Goal: Task Accomplishment & Management: Manage account settings

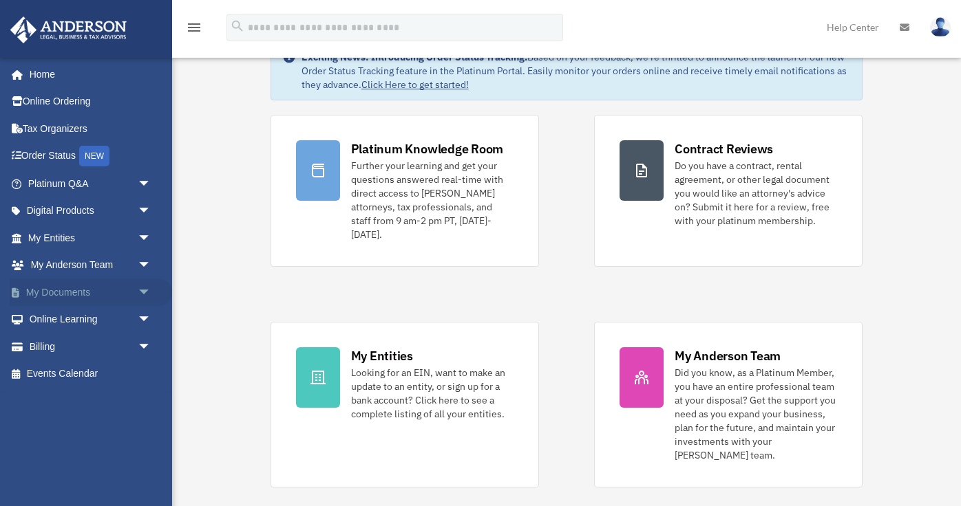
scroll to position [43, 0]
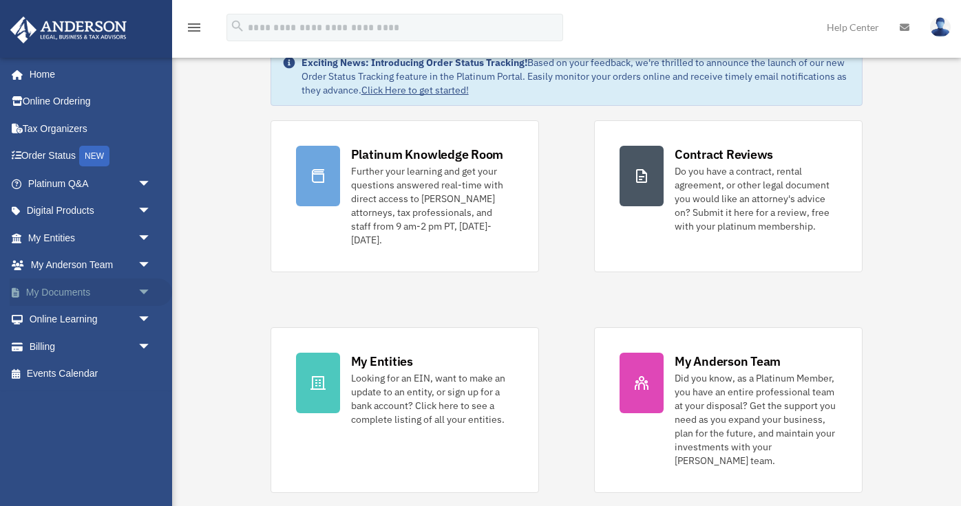
click at [146, 288] on span "arrow_drop_down" at bounding box center [152, 293] width 28 height 28
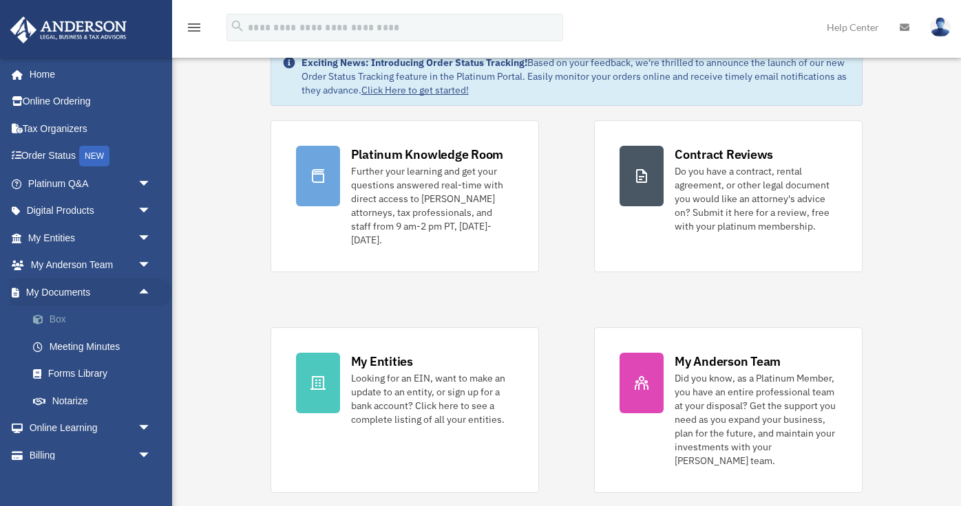
click at [76, 317] on link "Box" at bounding box center [95, 320] width 153 height 28
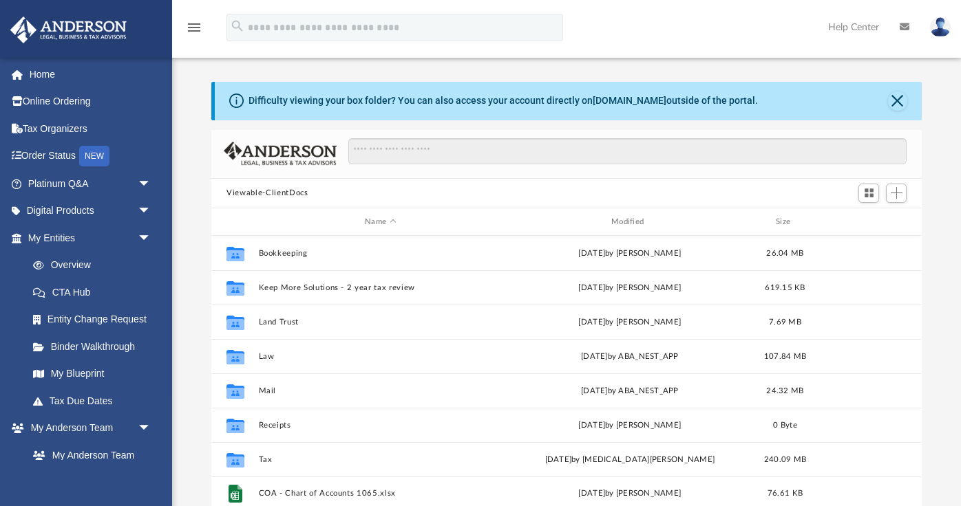
scroll to position [312, 709]
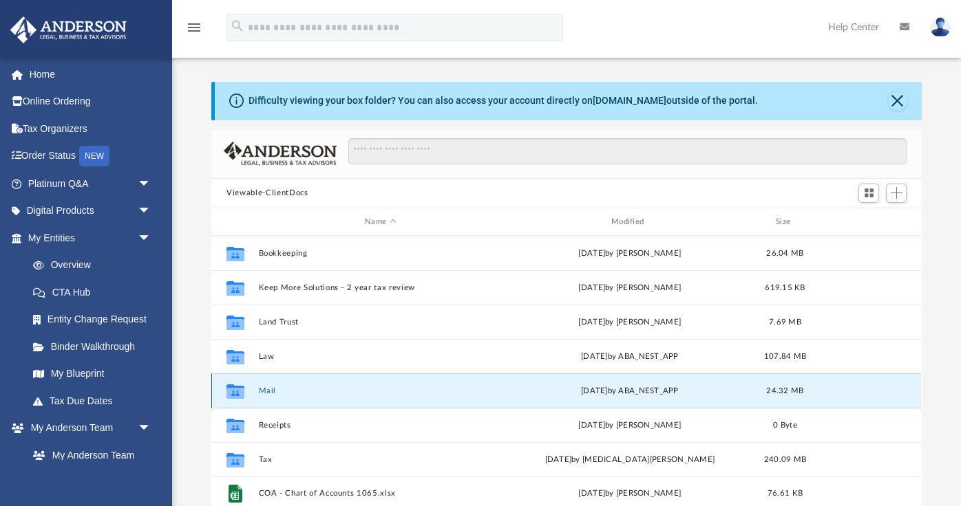
click at [273, 394] on button "Mail" at bounding box center [381, 391] width 244 height 9
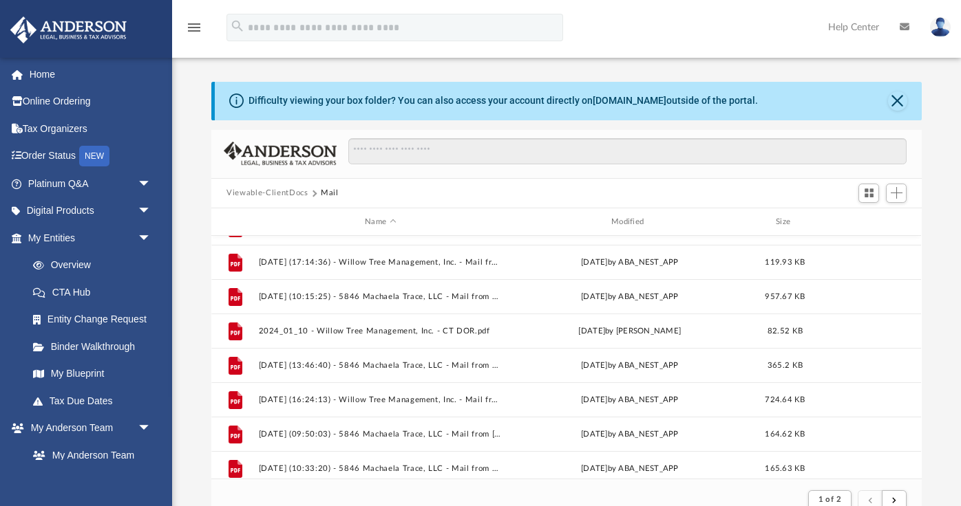
scroll to position [783, 0]
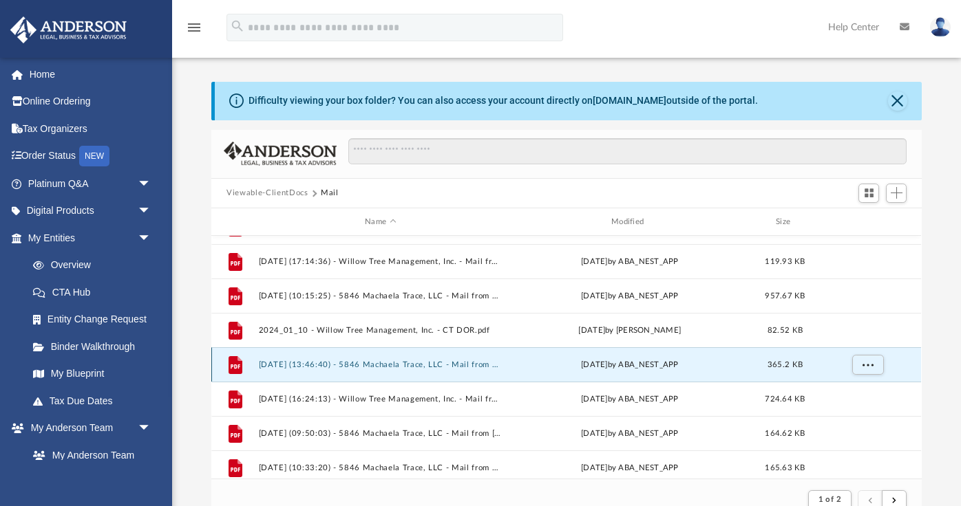
click at [386, 364] on button "[DATE] (13:46:40) - 5846 Machaela Trace, LLC - Mail from CPS Energy.pdf" at bounding box center [381, 365] width 244 height 9
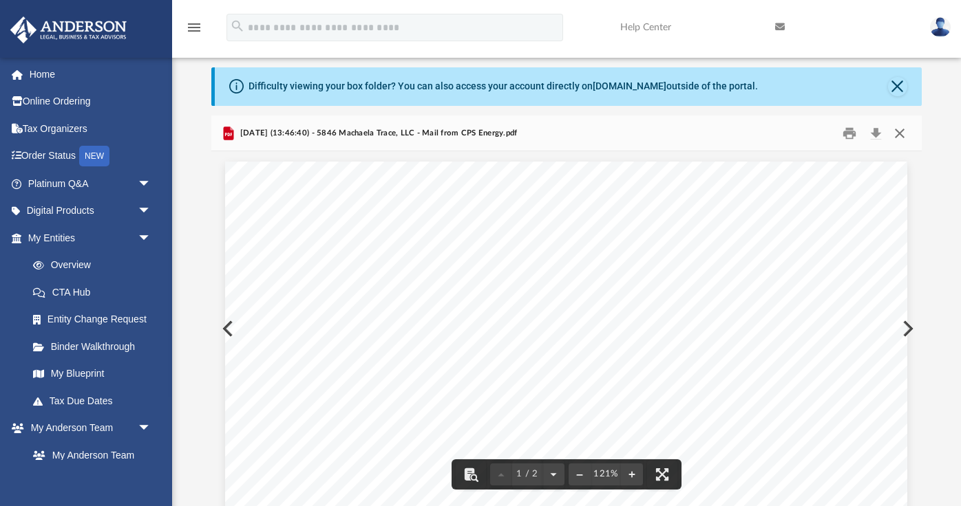
click at [904, 132] on button "Close" at bounding box center [899, 132] width 25 height 21
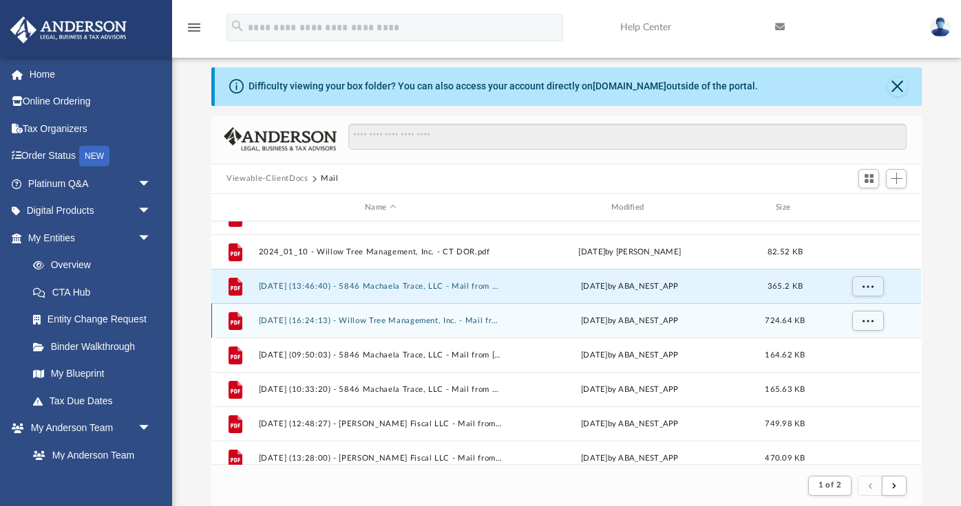
scroll to position [848, 0]
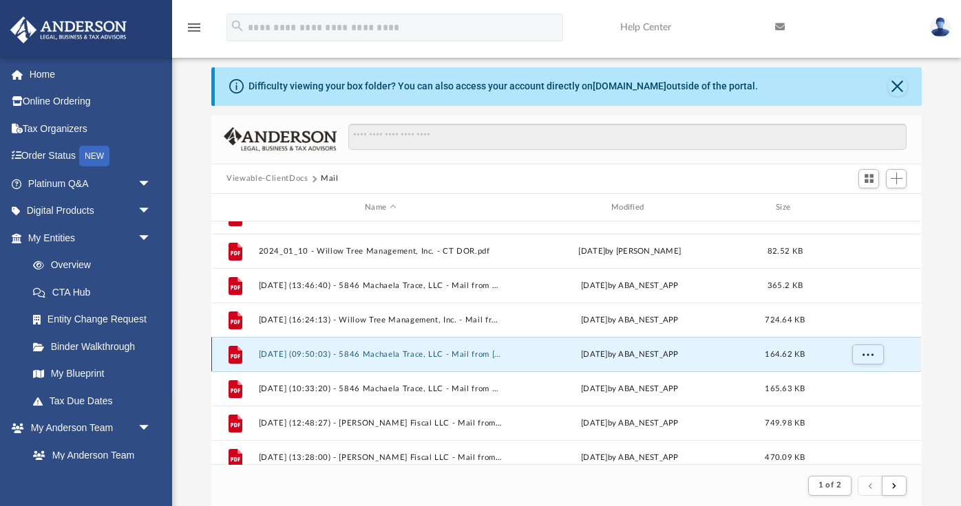
click at [476, 356] on button "2025.02.03 (09:50:03) - 5846 Machaela Trace, LLC - Mail from Minin Saleh.pdf" at bounding box center [381, 354] width 244 height 9
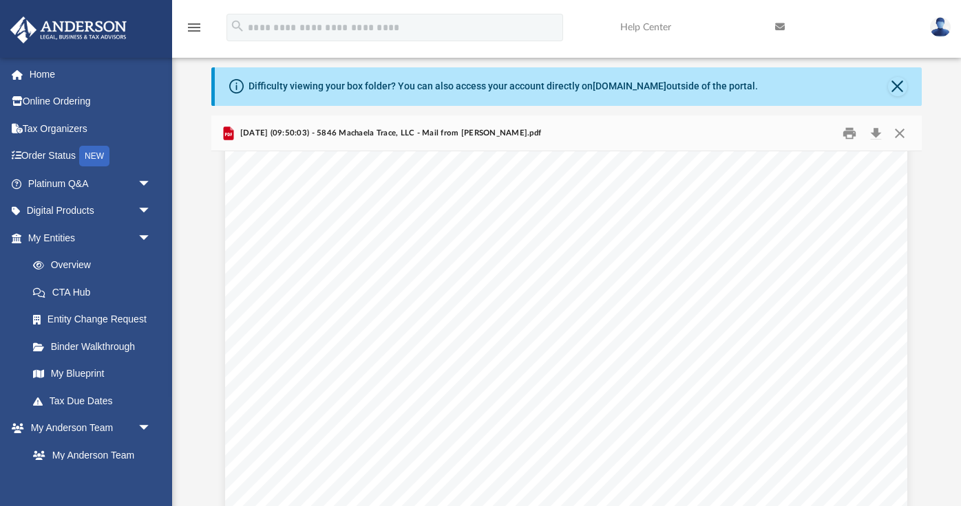
scroll to position [139, 0]
click at [901, 132] on button "Close" at bounding box center [899, 132] width 25 height 21
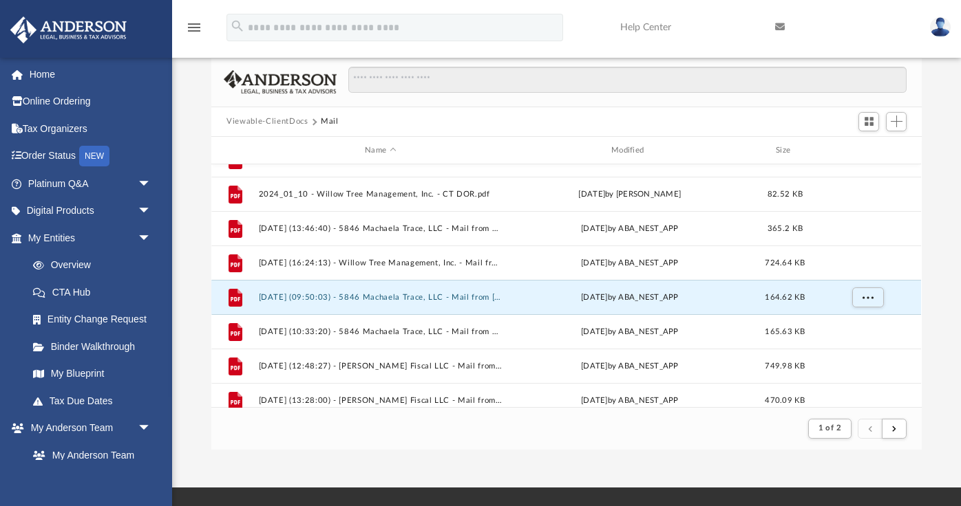
scroll to position [83, 0]
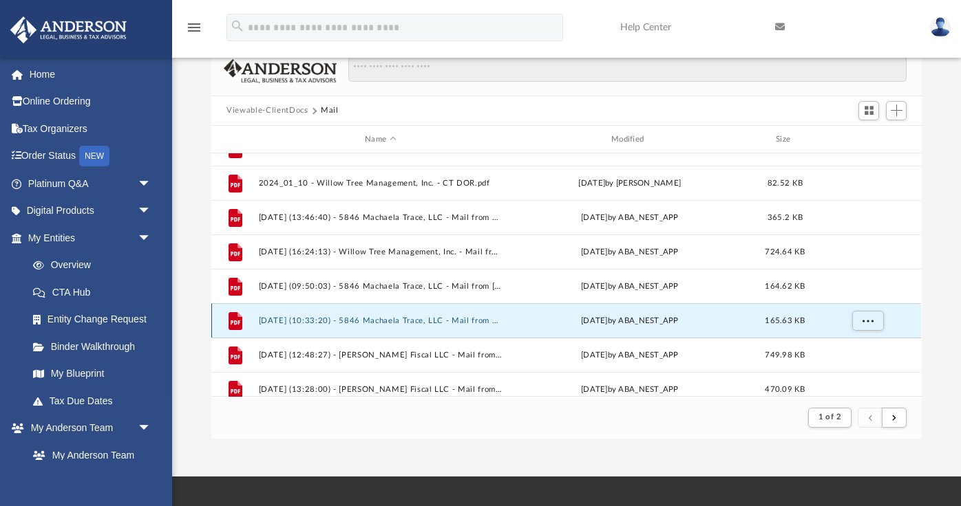
click at [478, 323] on button "2025.02.03 (10:33:20) - 5846 Machaela Trace, LLC - Mail from Mini Salad.pdf" at bounding box center [381, 321] width 244 height 9
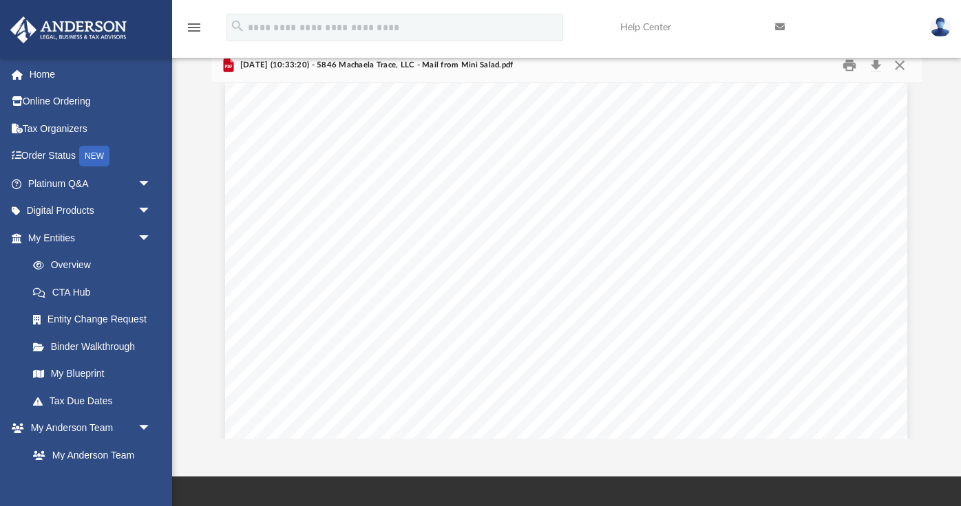
scroll to position [14, 0]
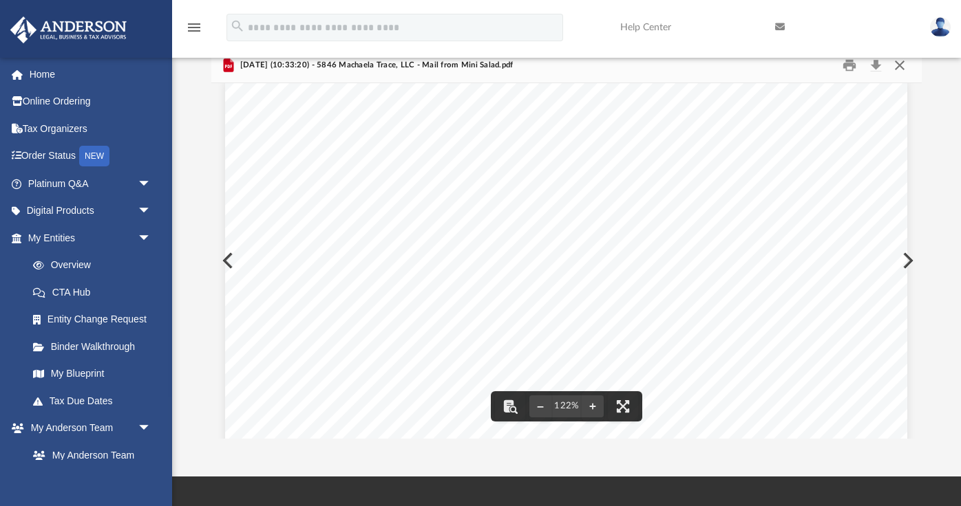
click at [900, 64] on button "Close" at bounding box center [899, 64] width 25 height 21
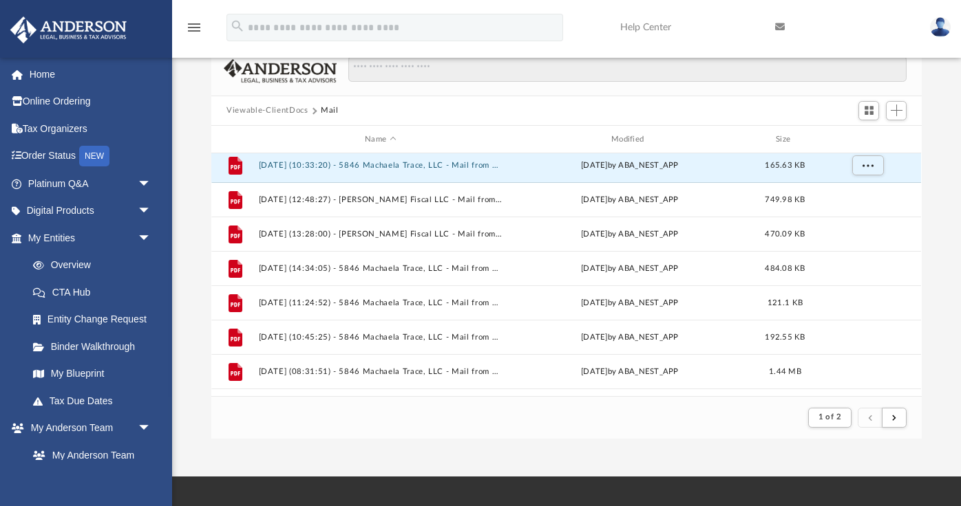
scroll to position [1006, 0]
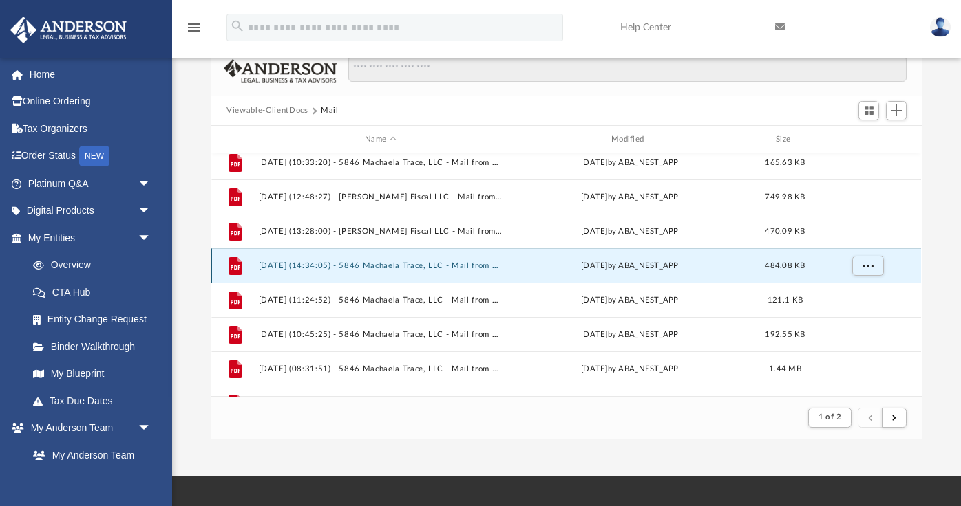
click at [490, 267] on button "2025.02.18 (14:34:05) - 5846 Machaela Trace, LLC - Mail from San Antonio Water …" at bounding box center [381, 265] width 244 height 9
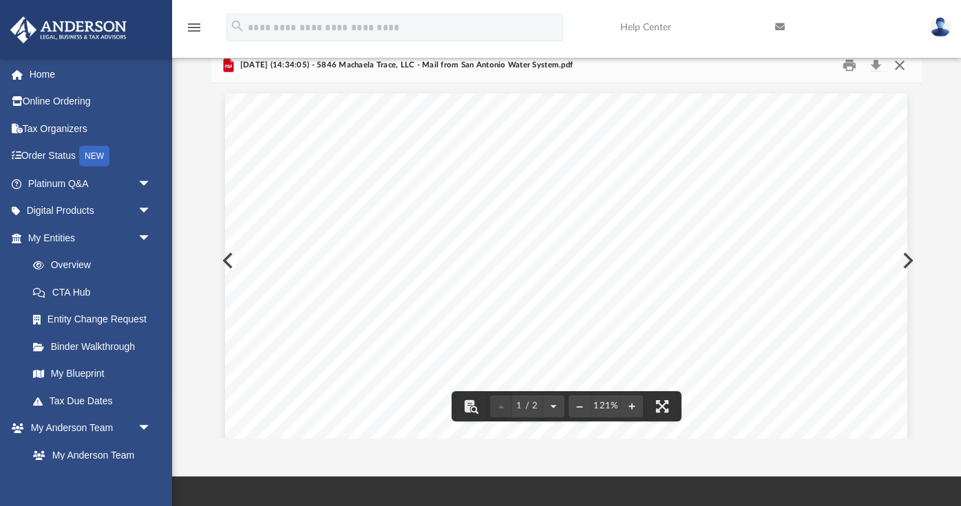
click at [896, 63] on button "Close" at bounding box center [899, 64] width 25 height 21
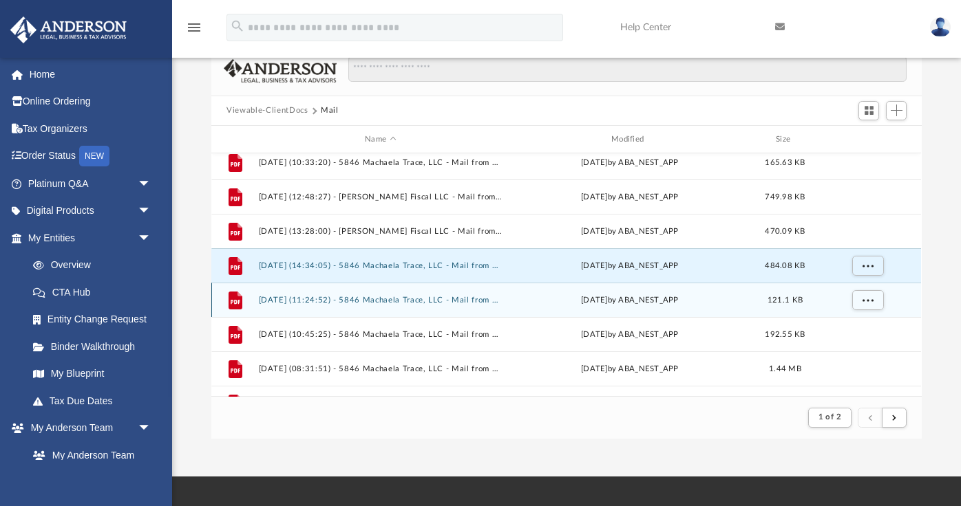
click at [436, 297] on button "2025.02.21 (11:24:52) - 5846 Machaela Trace, LLC - Mail from Liberty Bank.pdf" at bounding box center [381, 300] width 244 height 9
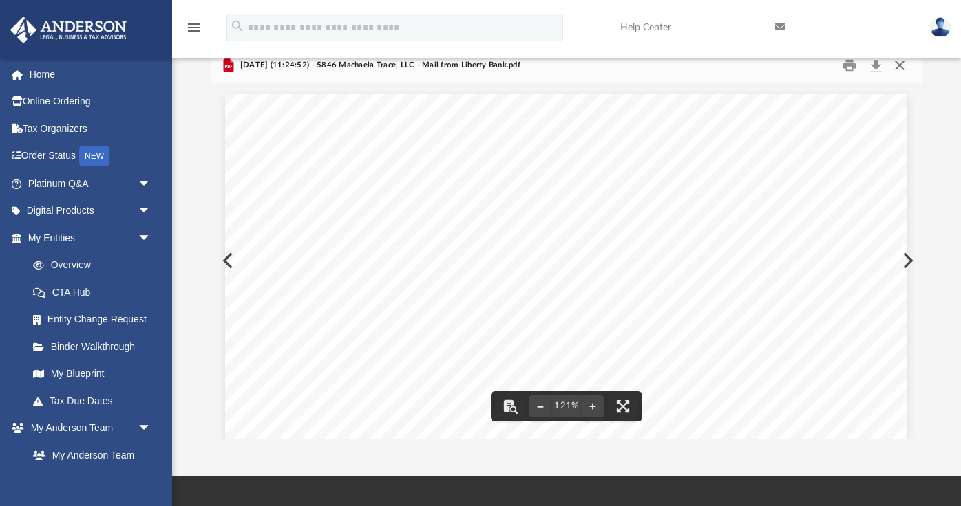
click at [901, 68] on button "Close" at bounding box center [899, 64] width 25 height 21
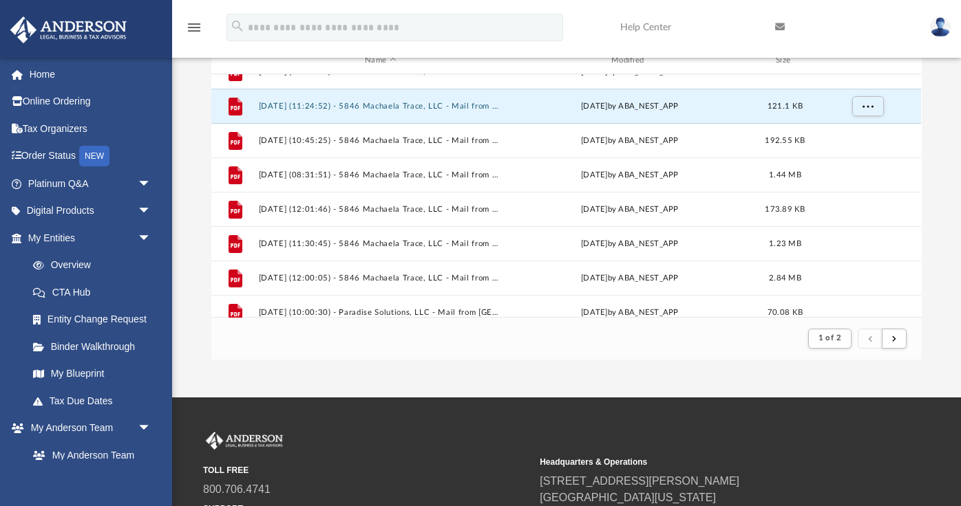
scroll to position [170, 0]
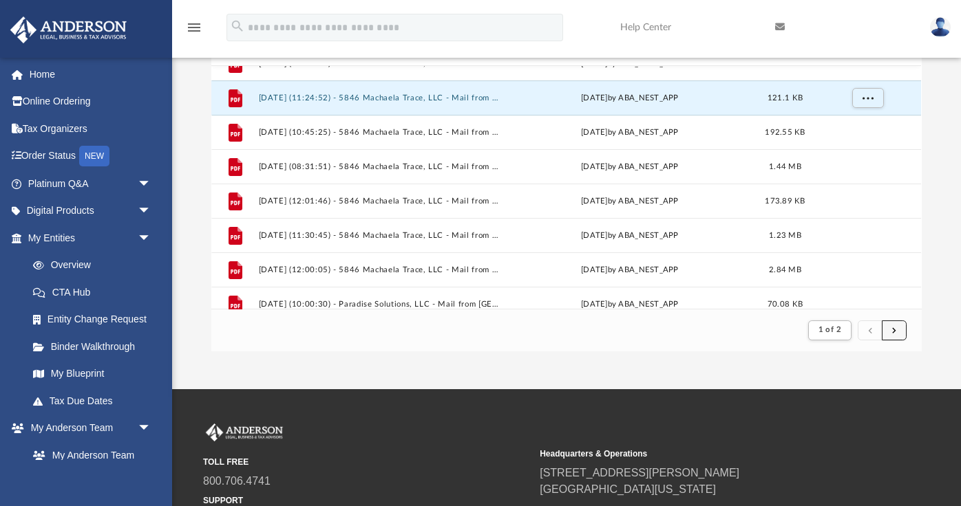
click at [894, 332] on span "submit" at bounding box center [894, 330] width 4 height 8
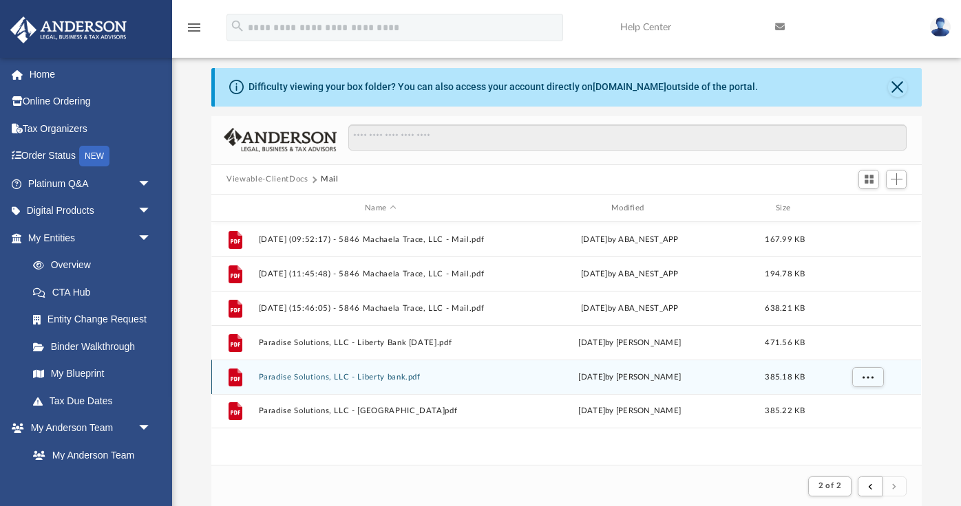
scroll to position [13, 0]
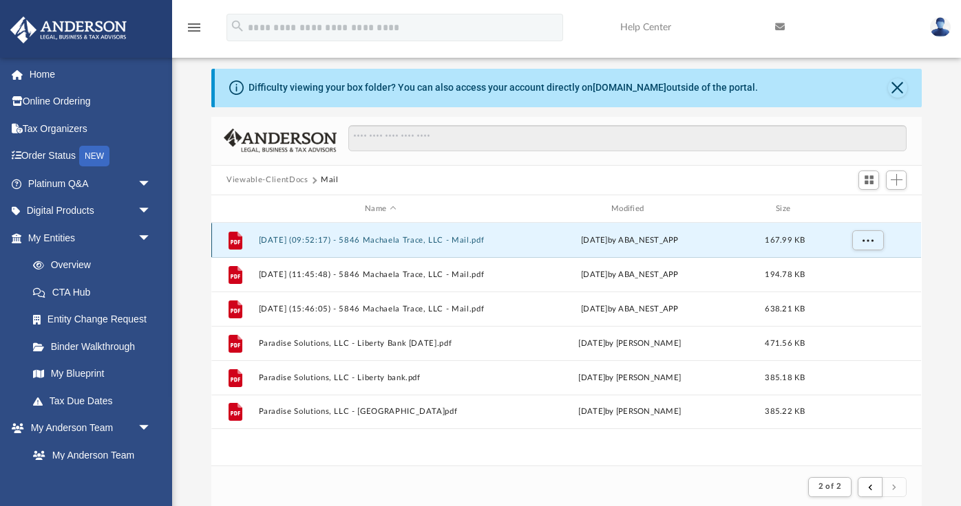
click at [478, 238] on button "2025.09.18 (09:52:17) - 5846 Machaela Trace, LLC - Mail.pdf" at bounding box center [381, 240] width 244 height 9
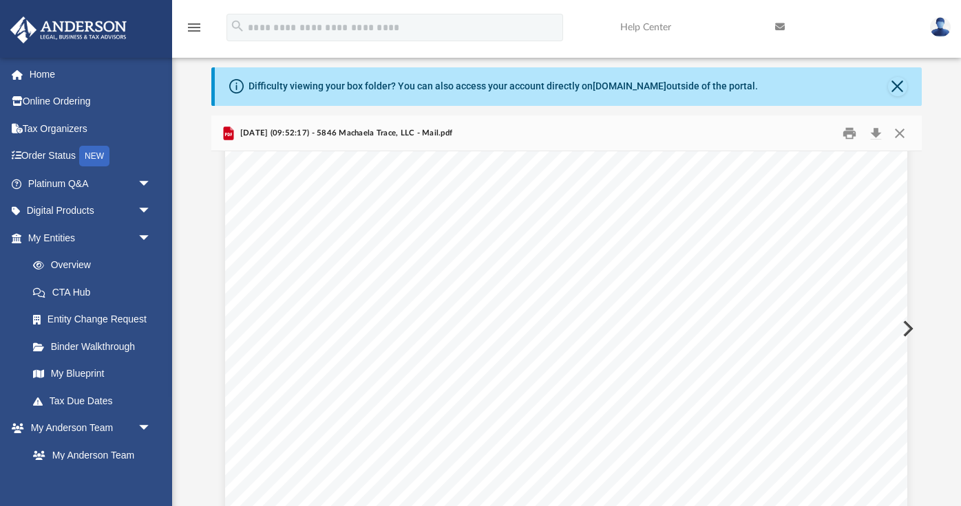
scroll to position [60, 0]
click at [901, 135] on button "Close" at bounding box center [899, 132] width 25 height 21
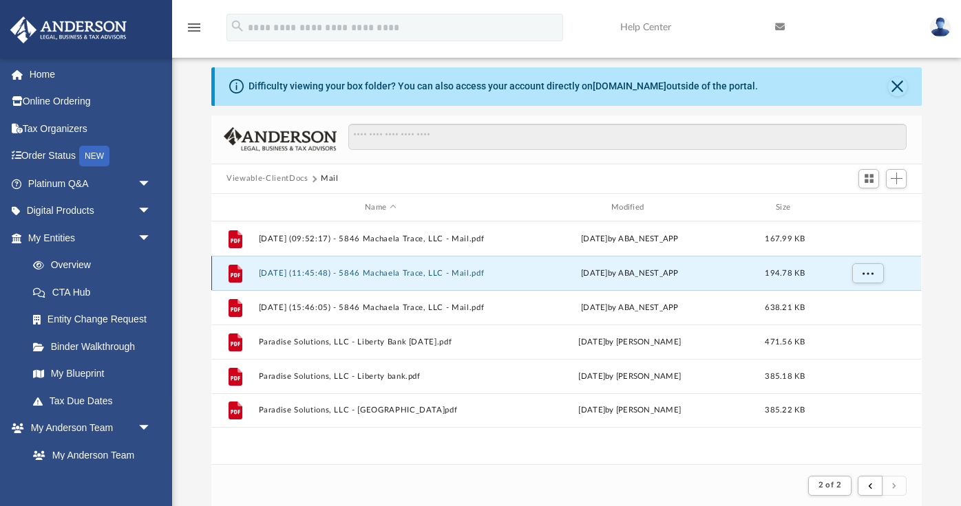
click at [442, 275] on button "2025.09.18 (11:45:48) - 5846 Machaela Trace, LLC - Mail.pdf" at bounding box center [381, 273] width 244 height 9
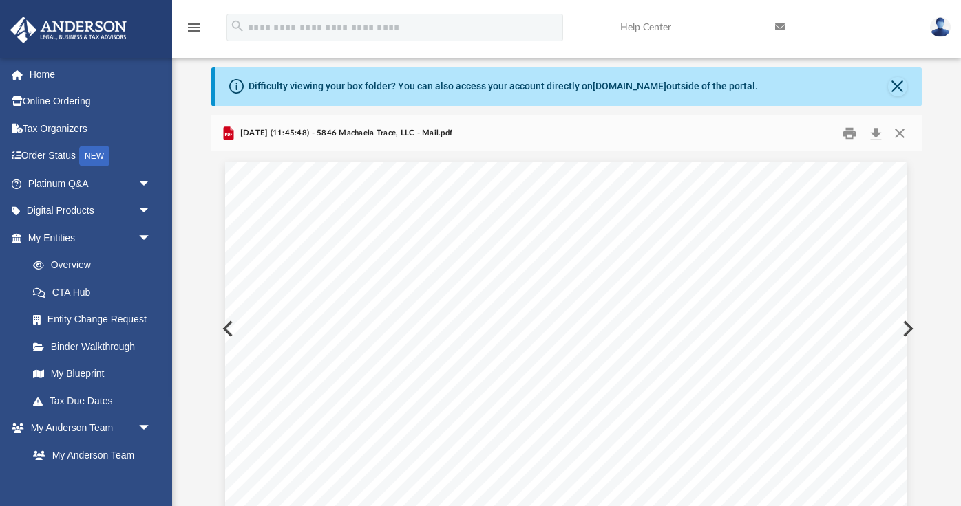
scroll to position [4, 0]
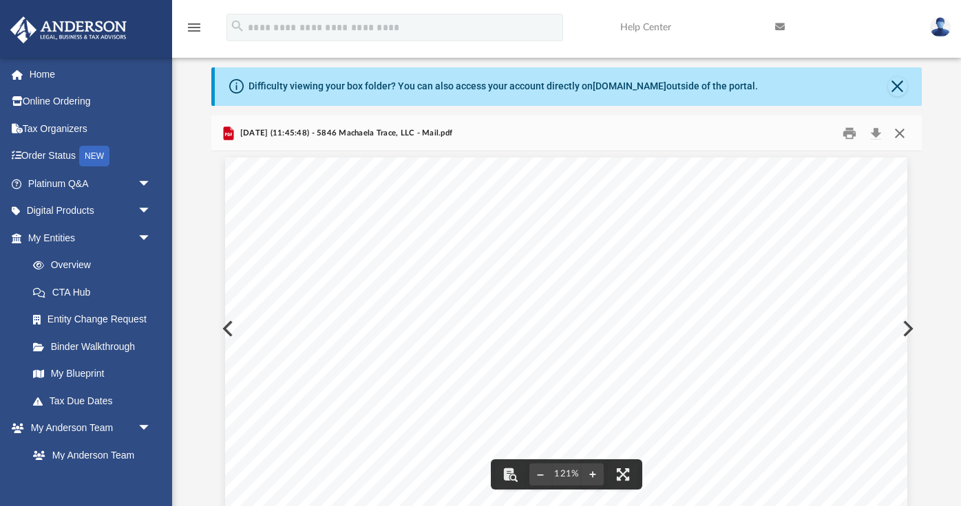
click at [899, 134] on button "Close" at bounding box center [899, 132] width 25 height 21
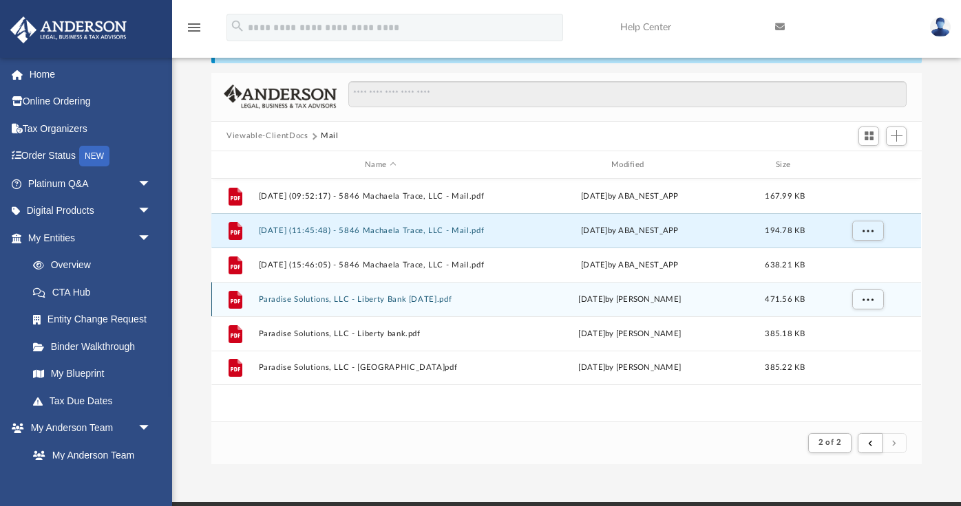
scroll to position [60, 0]
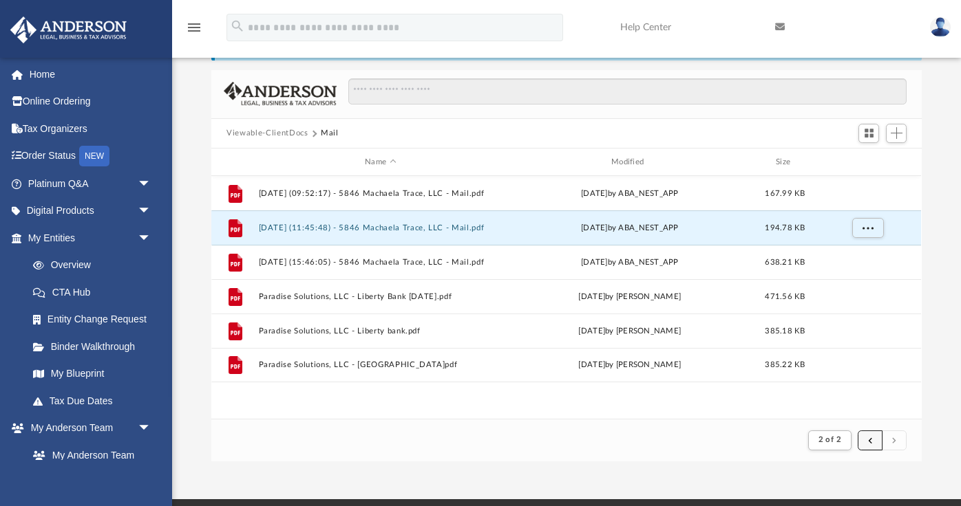
click at [864, 434] on button "submit" at bounding box center [869, 441] width 25 height 20
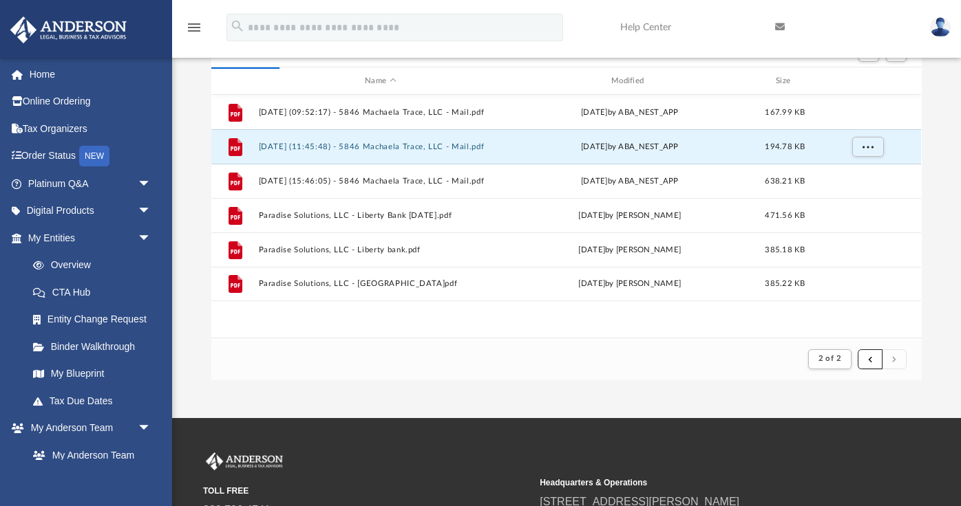
scroll to position [145, 0]
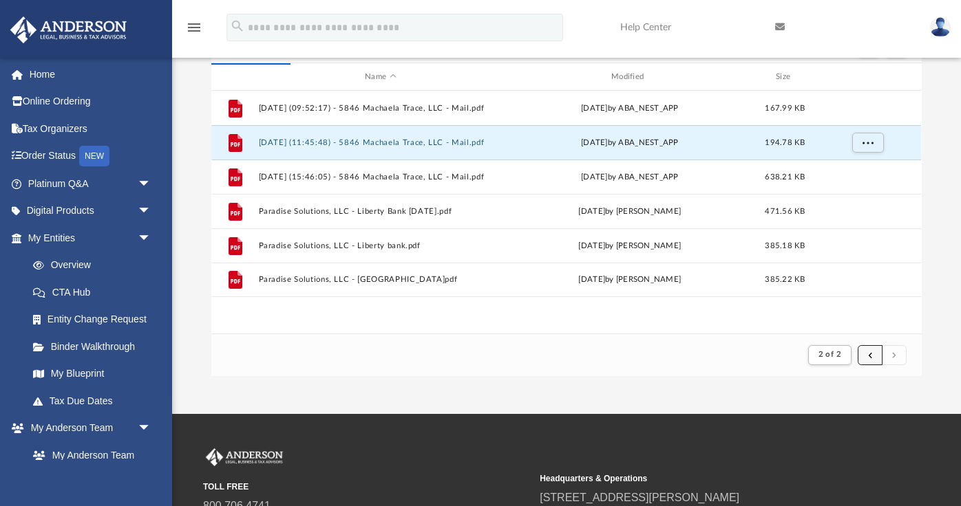
click at [871, 352] on span "submit" at bounding box center [870, 355] width 4 height 8
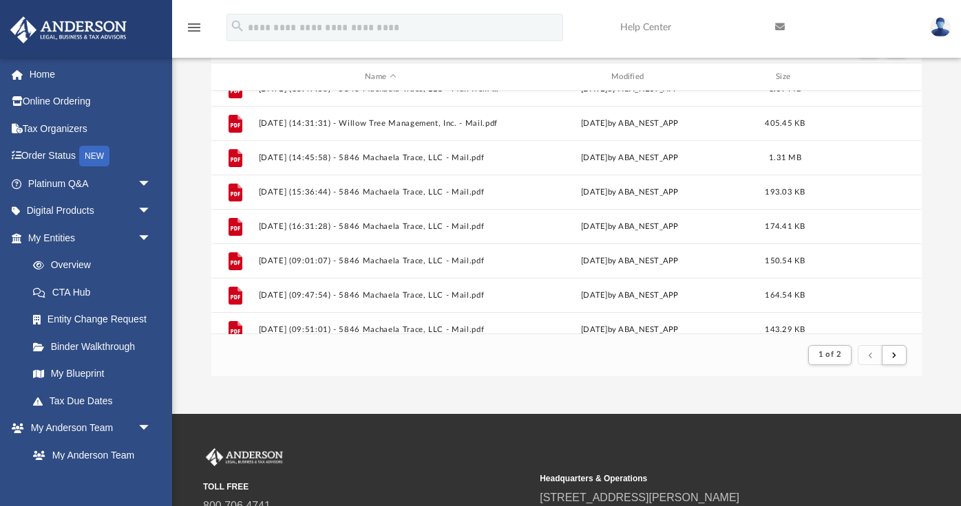
scroll to position [1477, 0]
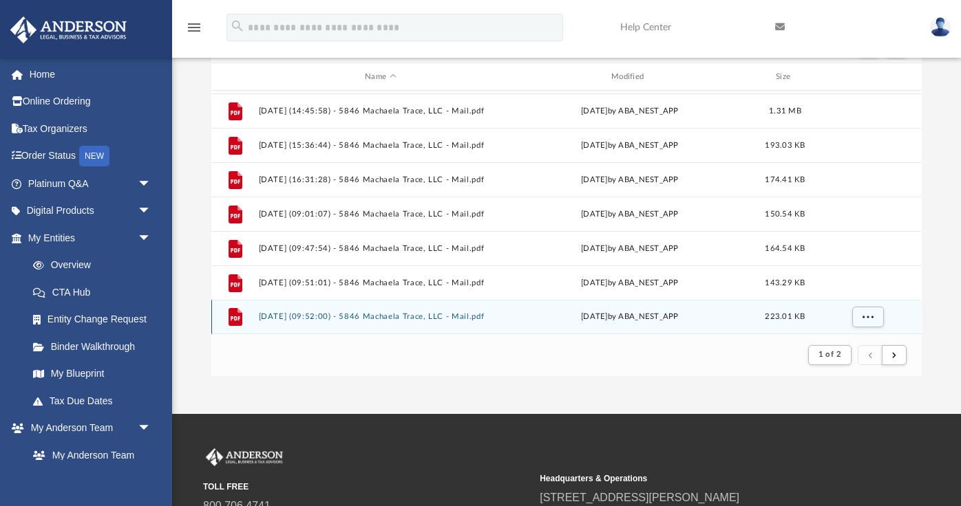
click at [575, 317] on div "Thu Sep 18 2025 by ABA_NEST_APP" at bounding box center [630, 318] width 244 height 12
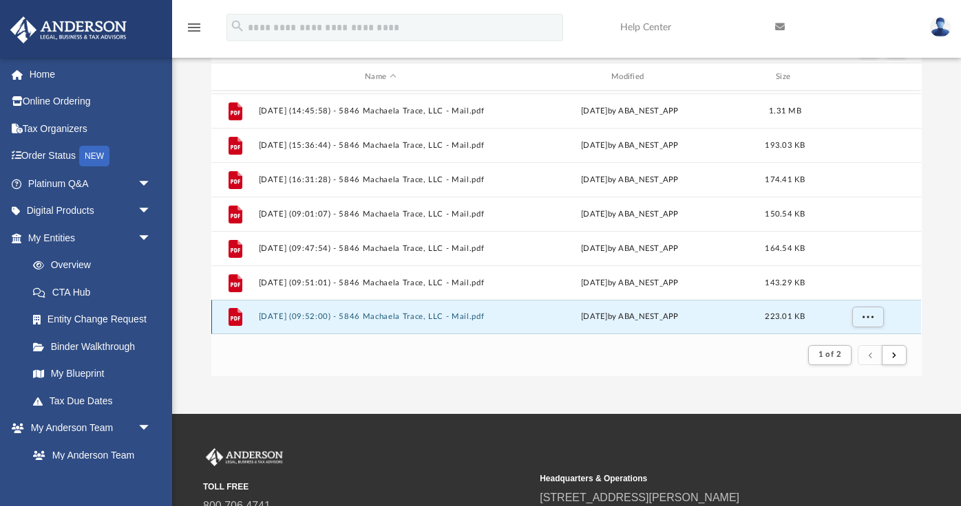
click at [487, 317] on button "2025.09.18 (09:52:00) - 5846 Machaela Trace, LLC - Mail.pdf" at bounding box center [381, 317] width 244 height 9
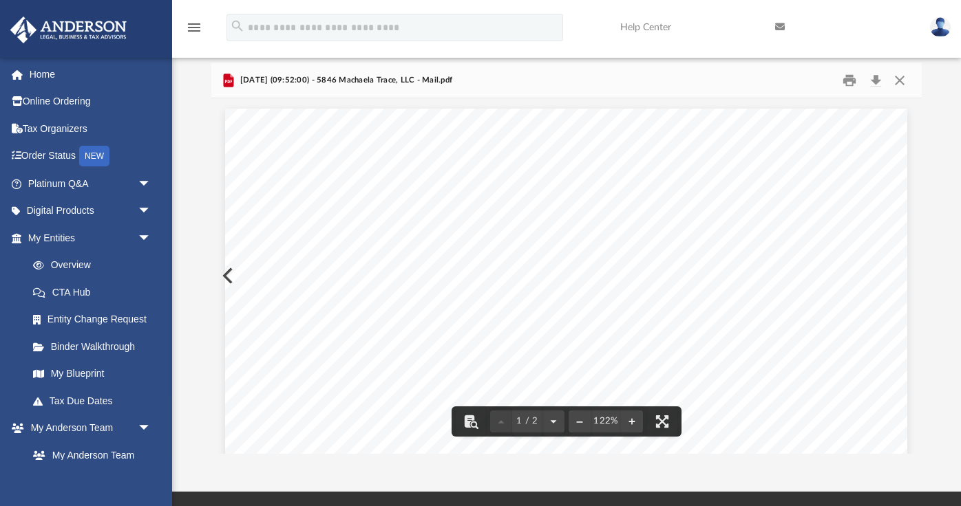
scroll to position [0, 0]
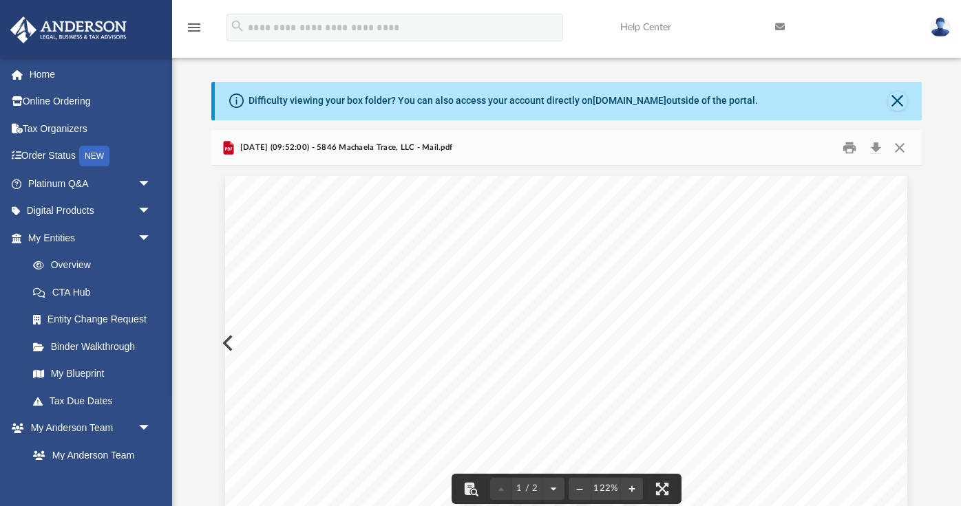
click at [223, 342] on button "Preview" at bounding box center [226, 343] width 30 height 39
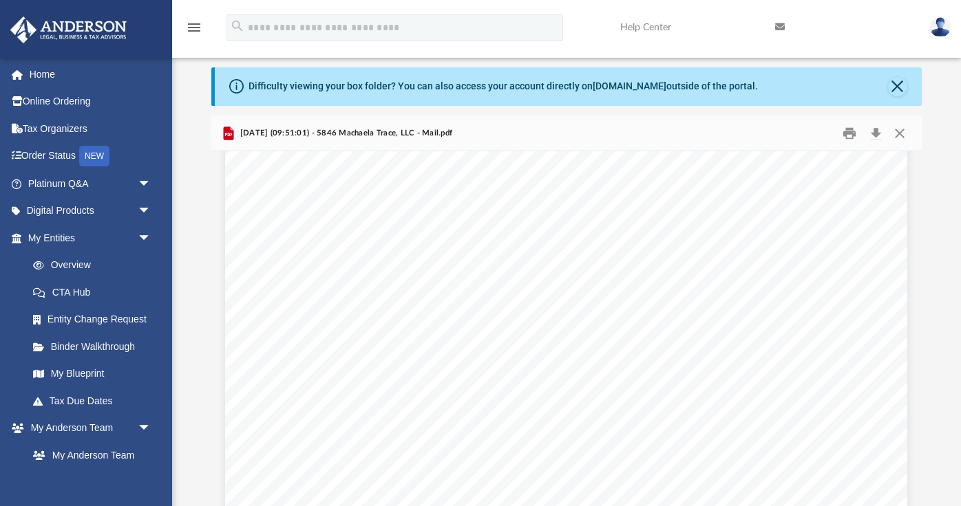
scroll to position [222, 0]
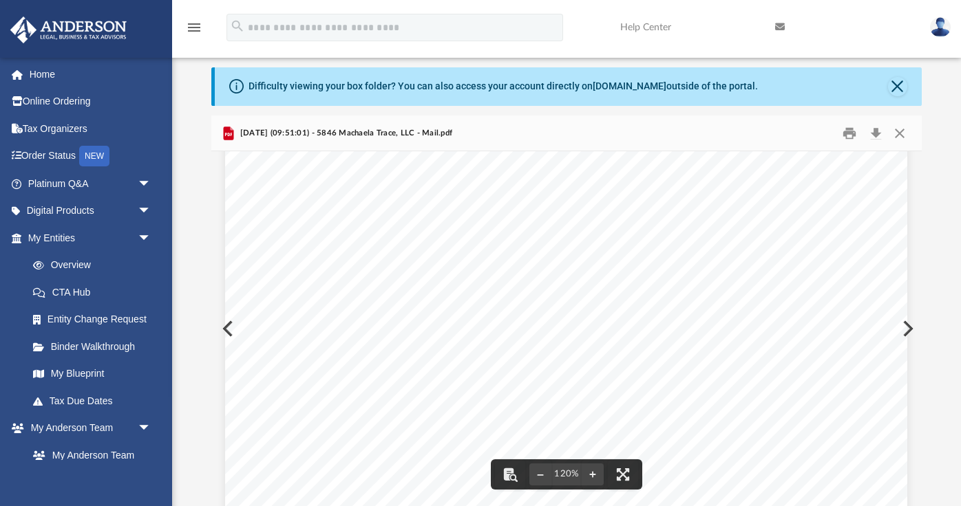
click at [224, 328] on button "Preview" at bounding box center [226, 329] width 30 height 39
click at [222, 327] on button "Preview" at bounding box center [226, 329] width 30 height 39
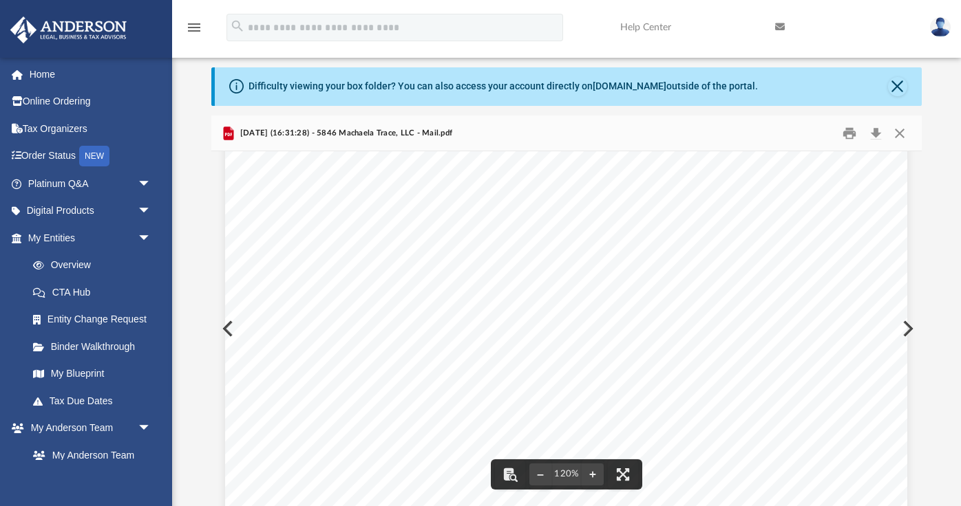
scroll to position [169, 0]
click at [223, 334] on button "Preview" at bounding box center [226, 329] width 30 height 39
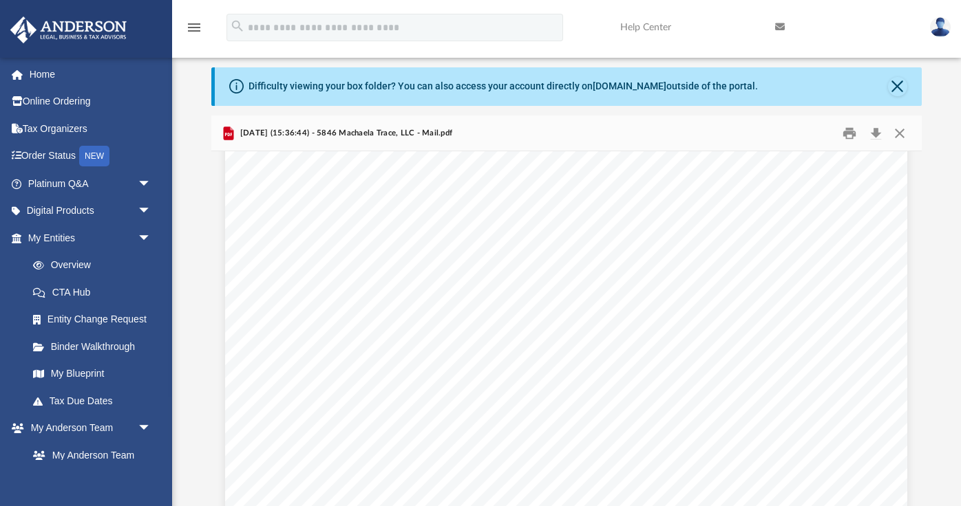
scroll to position [0, 0]
click at [896, 132] on button "Close" at bounding box center [899, 132] width 25 height 21
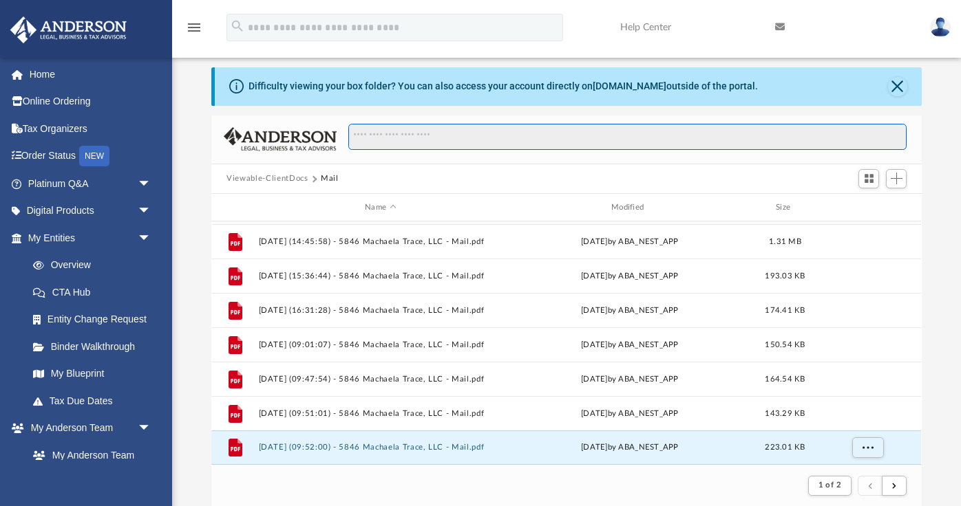
click at [431, 145] on input "Search files and folders" at bounding box center [627, 137] width 558 height 26
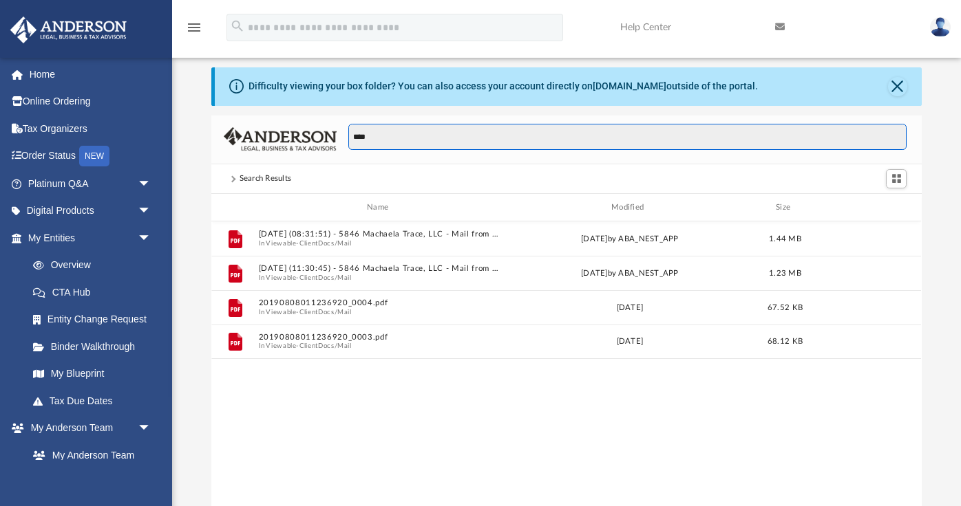
scroll to position [312, 709]
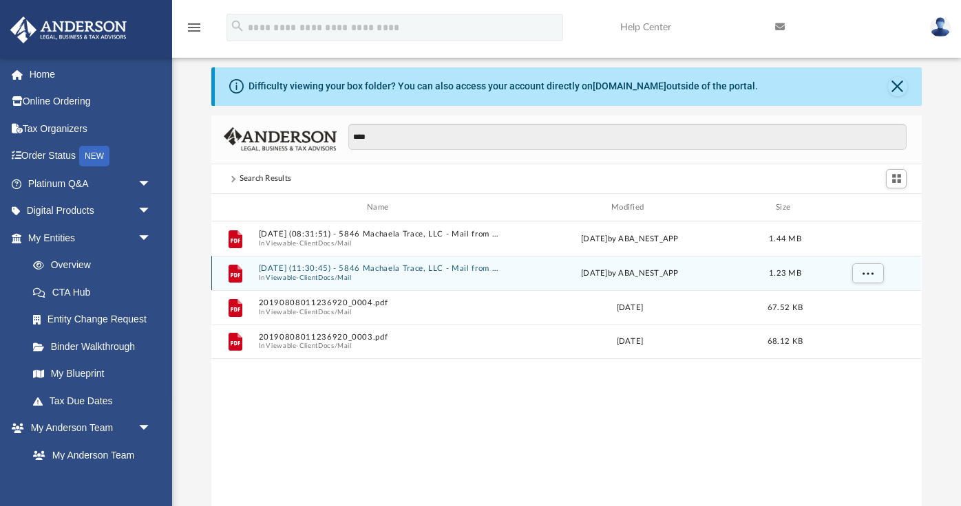
click at [375, 275] on span "In Viewable-ClientDocs / Mail" at bounding box center [381, 278] width 244 height 9
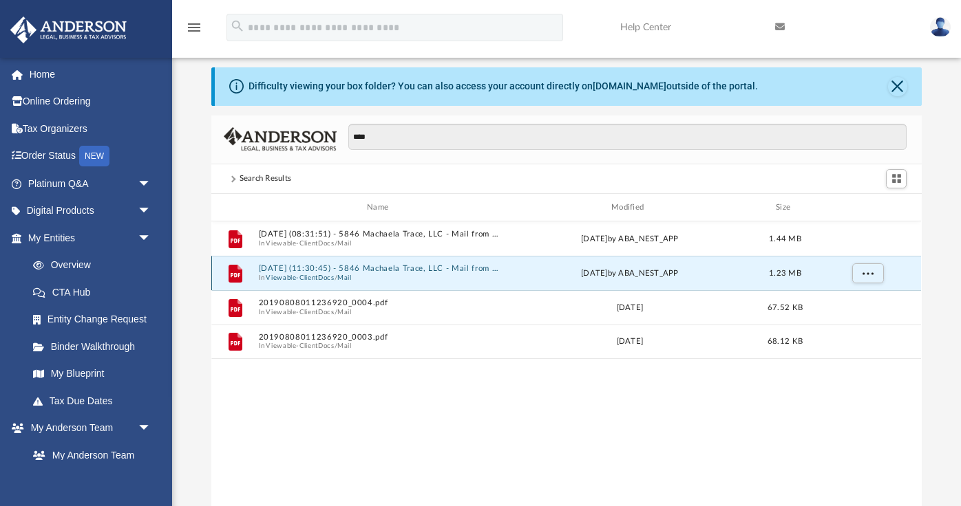
click at [381, 271] on button "2025.04.03 (11:30:45) - 5846 Machaela Trace, LLC - Mail from Synchrony Bank.pdf" at bounding box center [381, 269] width 244 height 9
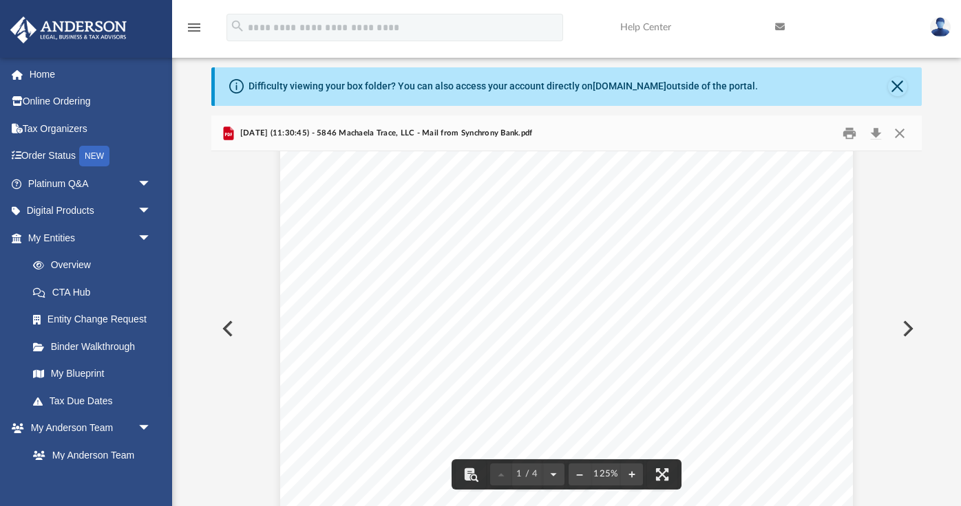
scroll to position [0, 0]
click at [871, 133] on button "Download" at bounding box center [875, 132] width 25 height 21
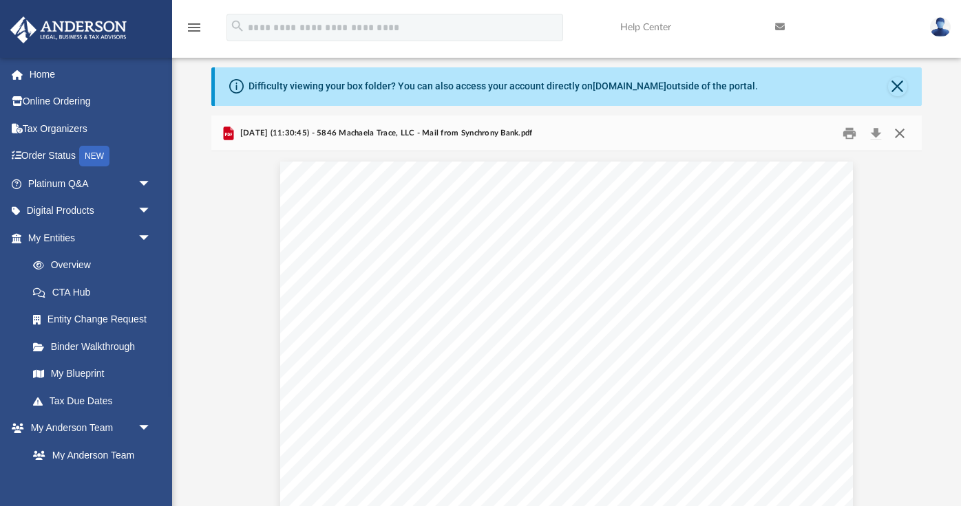
click at [901, 133] on button "Close" at bounding box center [899, 132] width 25 height 21
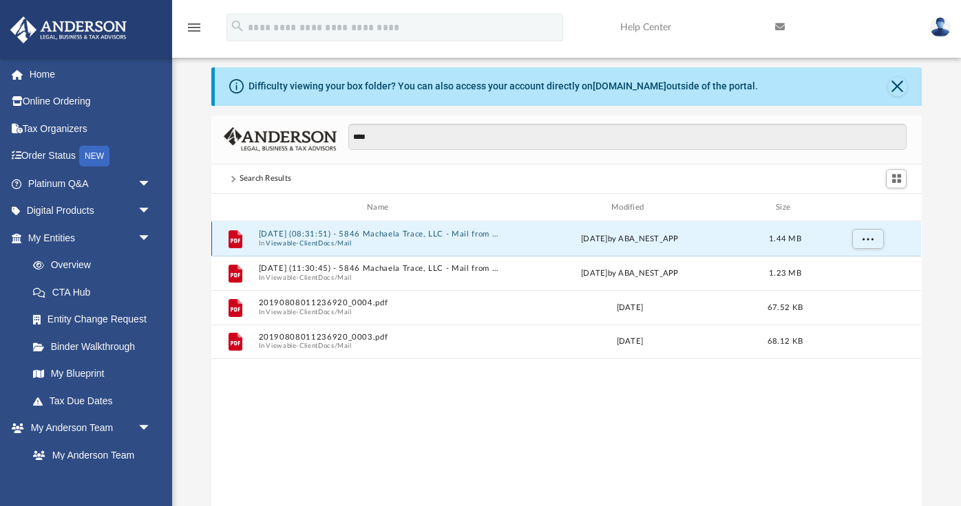
click at [468, 234] on button "2025.03.06 (08:31:51) - 5846 Machaela Trace, LLC - Mail from Synchrony Bank.pdf" at bounding box center [381, 235] width 244 height 9
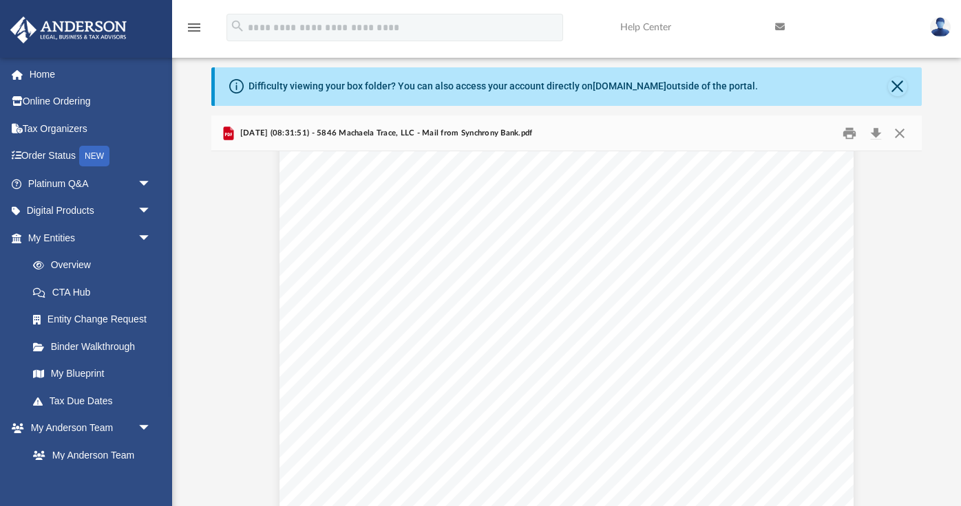
scroll to position [722, 0]
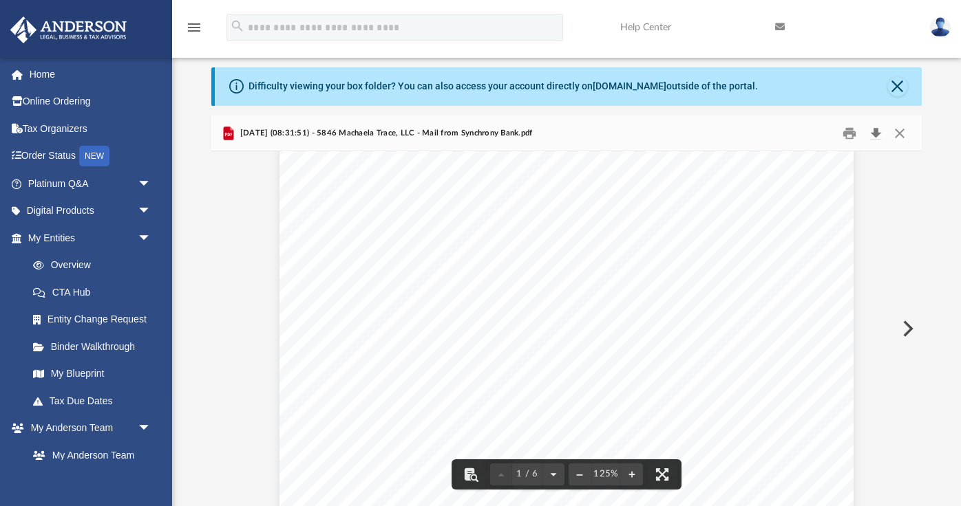
click at [873, 138] on button "Download" at bounding box center [875, 132] width 25 height 21
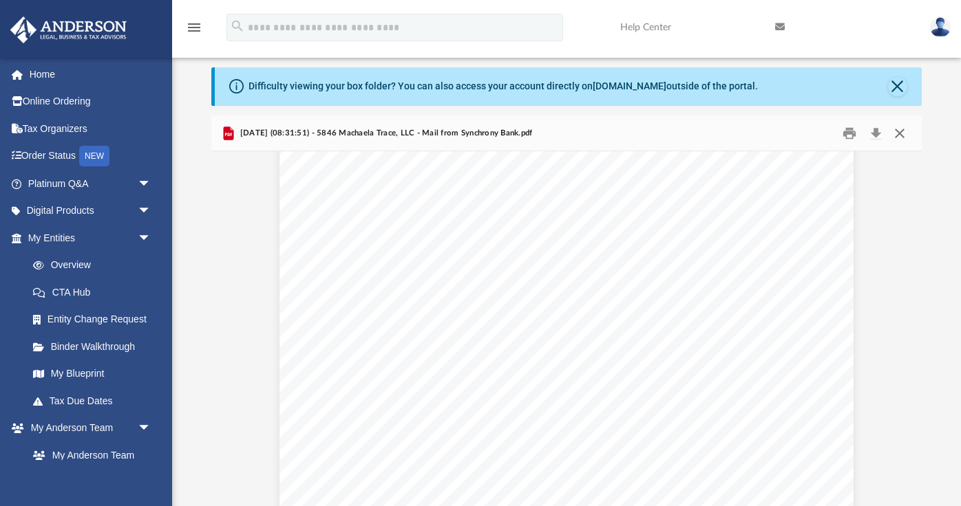
click at [899, 132] on button "Close" at bounding box center [899, 132] width 25 height 21
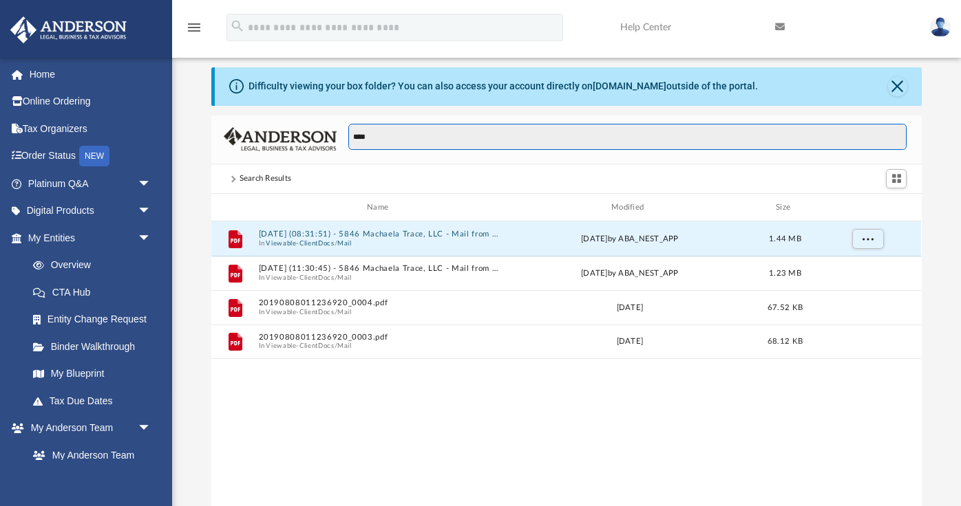
click at [433, 133] on input "****" at bounding box center [627, 137] width 558 height 26
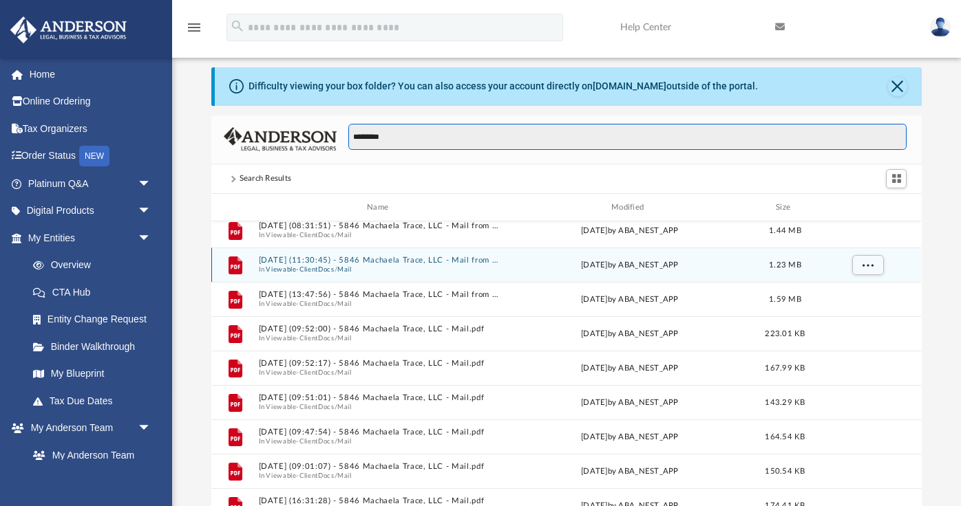
scroll to position [0, 0]
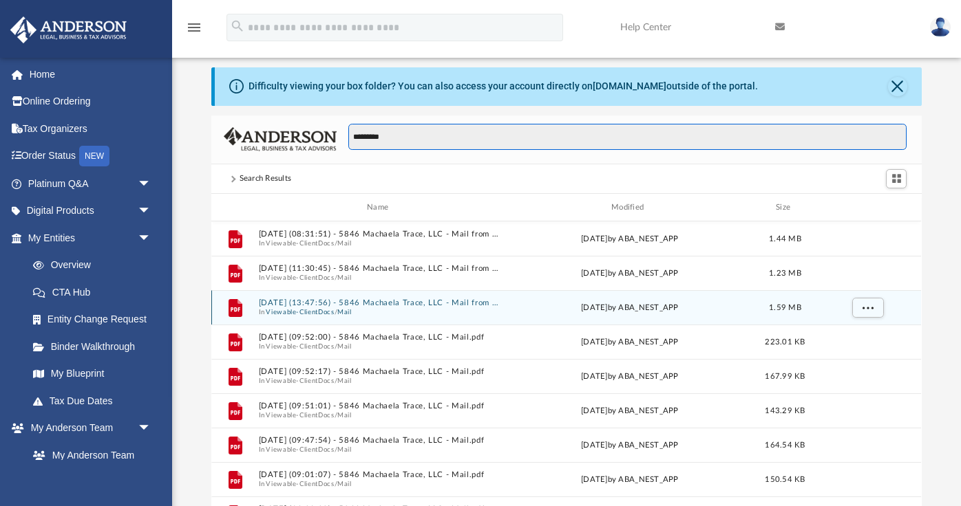
type input "*********"
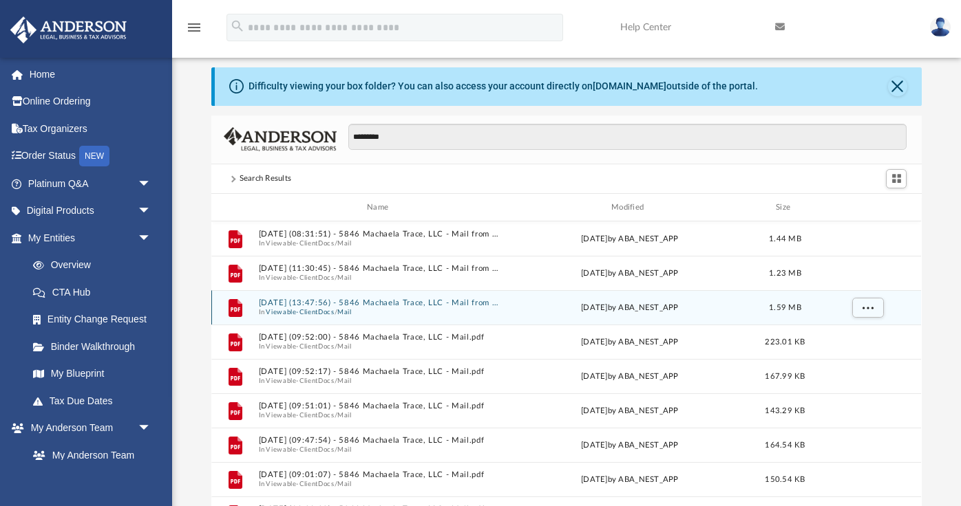
click at [406, 300] on button "2025.08.01 (13:47:56) - 5846 Machaela Trace, LLC - Mail from Sam's Club.pdf" at bounding box center [381, 303] width 244 height 9
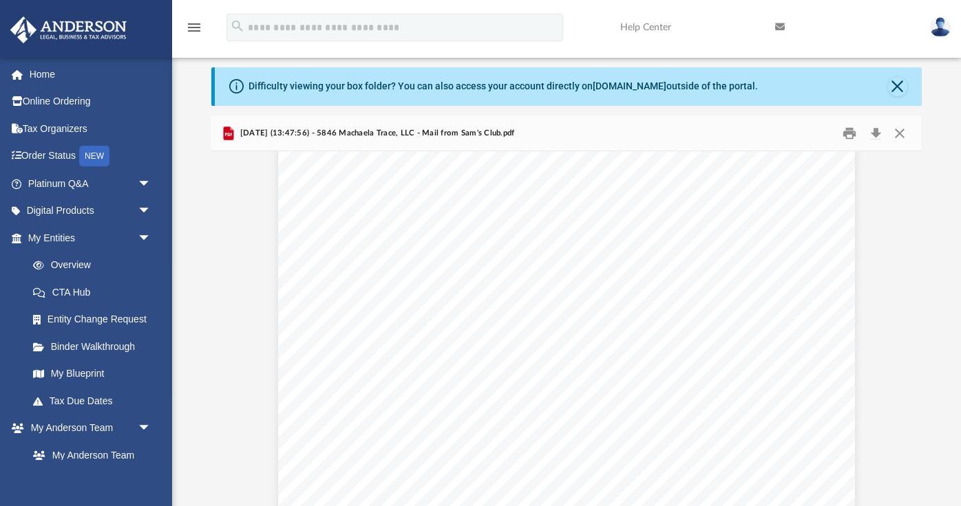
scroll to position [25, 0]
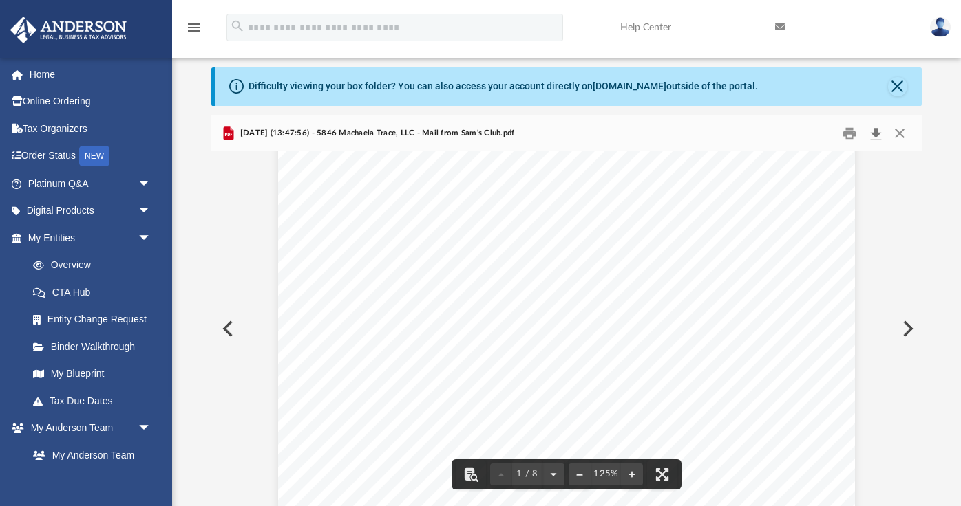
click at [875, 139] on button "Download" at bounding box center [875, 132] width 25 height 21
click at [906, 325] on button "Preview" at bounding box center [906, 329] width 30 height 39
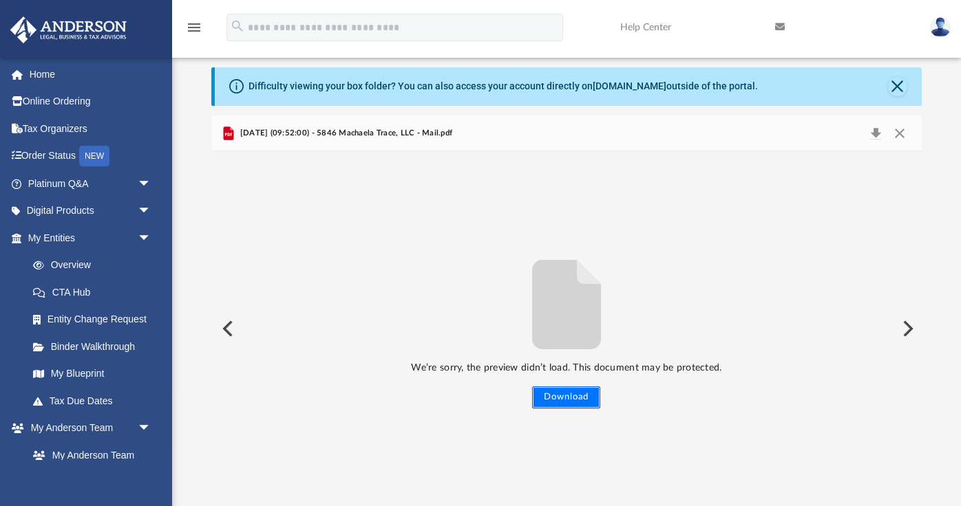
click at [596, 402] on button "Download" at bounding box center [566, 398] width 68 height 22
click at [899, 133] on button "Close" at bounding box center [899, 133] width 25 height 19
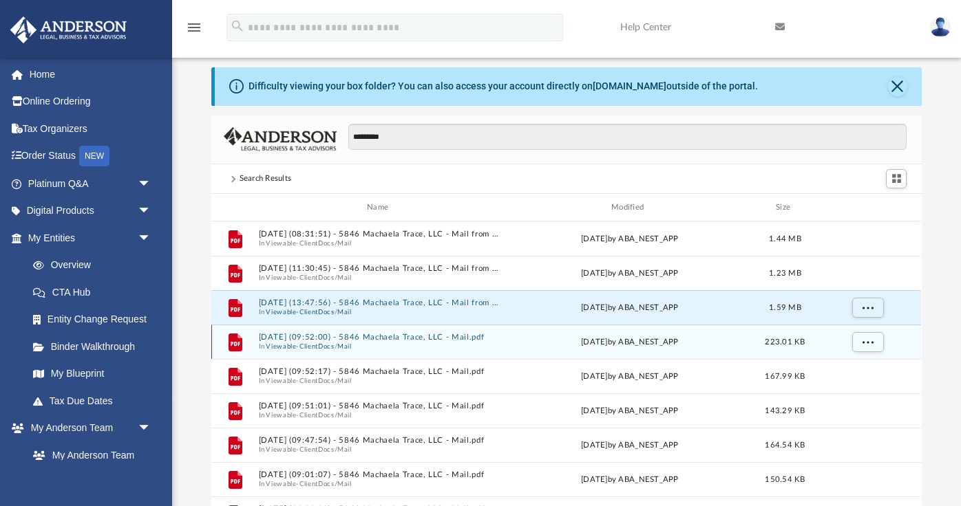
click at [363, 339] on button "2025.09.18 (09:52:00) - 5846 Machaela Trace, LLC - Mail.pdf" at bounding box center [381, 338] width 244 height 9
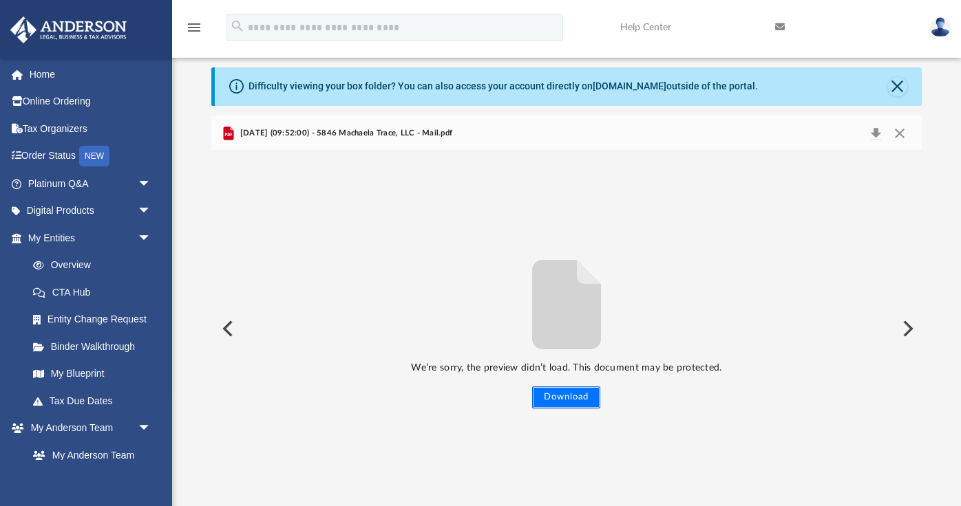
click at [545, 405] on button "Download" at bounding box center [566, 398] width 68 height 22
click at [908, 332] on button "Preview" at bounding box center [906, 329] width 30 height 39
click at [556, 398] on button "Download" at bounding box center [566, 398] width 68 height 22
click at [906, 325] on button "Preview" at bounding box center [906, 329] width 30 height 39
click at [579, 394] on button "Download" at bounding box center [566, 398] width 68 height 22
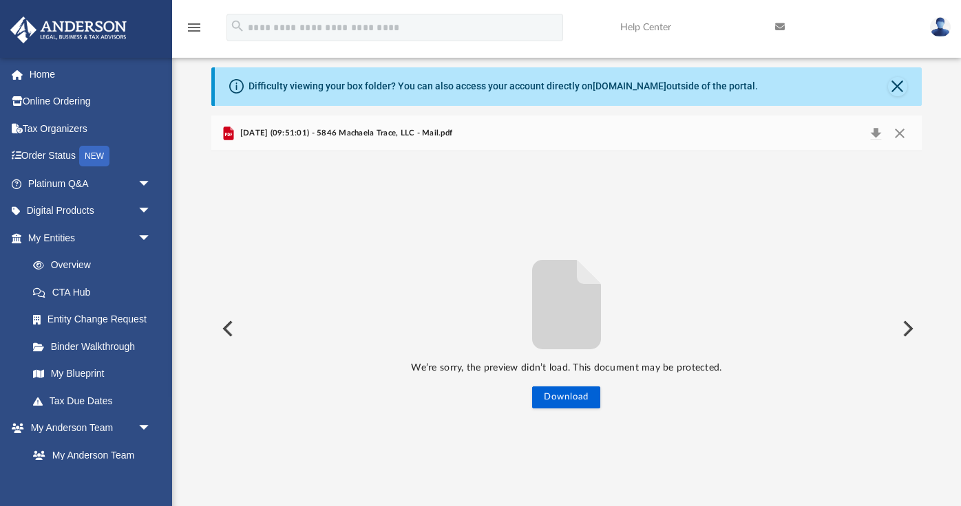
click at [902, 327] on button "Preview" at bounding box center [906, 329] width 30 height 39
click at [568, 312] on icon "File preview" at bounding box center [566, 304] width 69 height 89
click at [565, 407] on button "Download" at bounding box center [566, 398] width 68 height 22
click at [914, 330] on button "Preview" at bounding box center [906, 329] width 30 height 39
click at [912, 329] on button "Preview" at bounding box center [906, 329] width 30 height 39
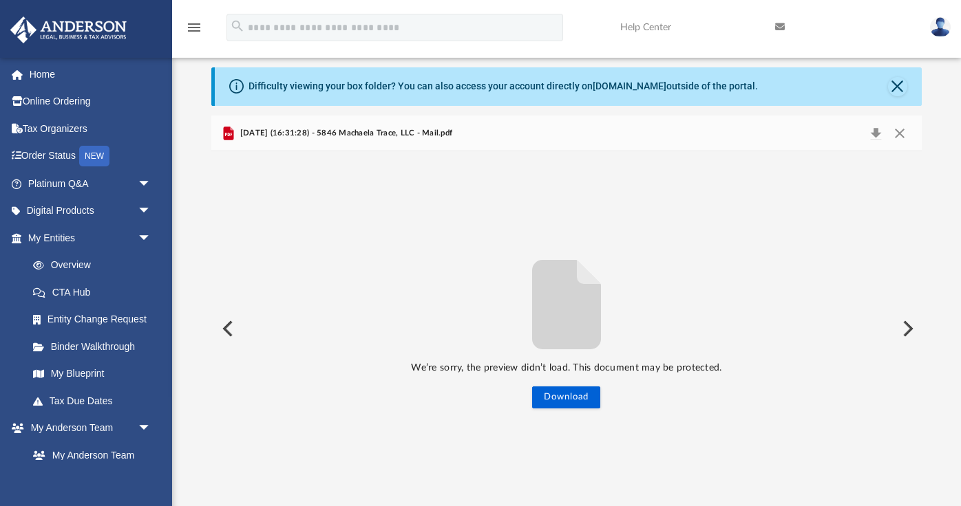
click at [232, 330] on button "Preview" at bounding box center [226, 329] width 30 height 39
click at [558, 406] on button "Download" at bounding box center [566, 398] width 68 height 22
click at [907, 328] on button "Preview" at bounding box center [906, 329] width 30 height 39
click at [590, 403] on button "Download" at bounding box center [566, 398] width 68 height 22
click at [905, 326] on button "Preview" at bounding box center [906, 329] width 30 height 39
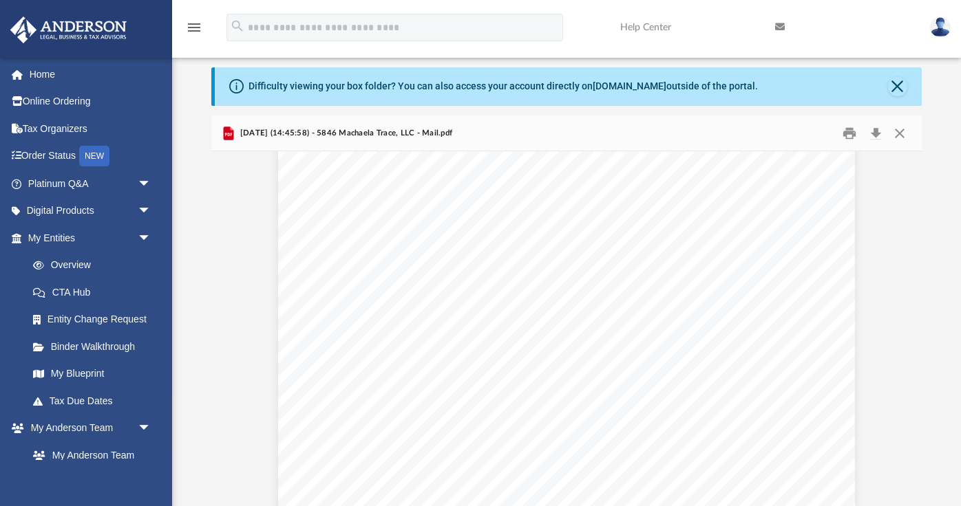
scroll to position [26, 0]
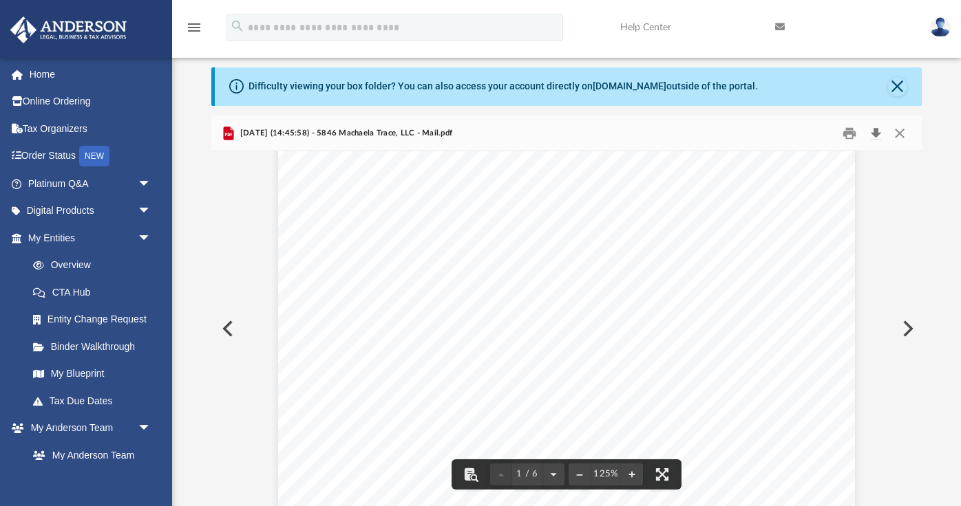
click at [879, 137] on button "Download" at bounding box center [875, 132] width 25 height 21
click at [908, 331] on button "Preview" at bounding box center [906, 329] width 30 height 39
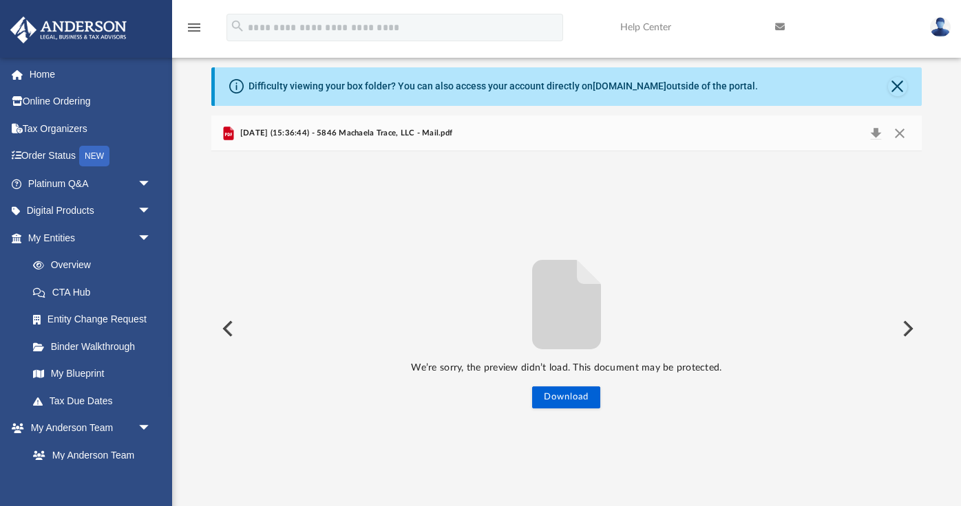
click at [601, 399] on div "We’re sorry, the preview didn’t load. This document may be protected. Download" at bounding box center [565, 330] width 709 height 160
click at [578, 404] on button "Download" at bounding box center [566, 398] width 68 height 22
click at [905, 329] on button "Preview" at bounding box center [906, 329] width 30 height 39
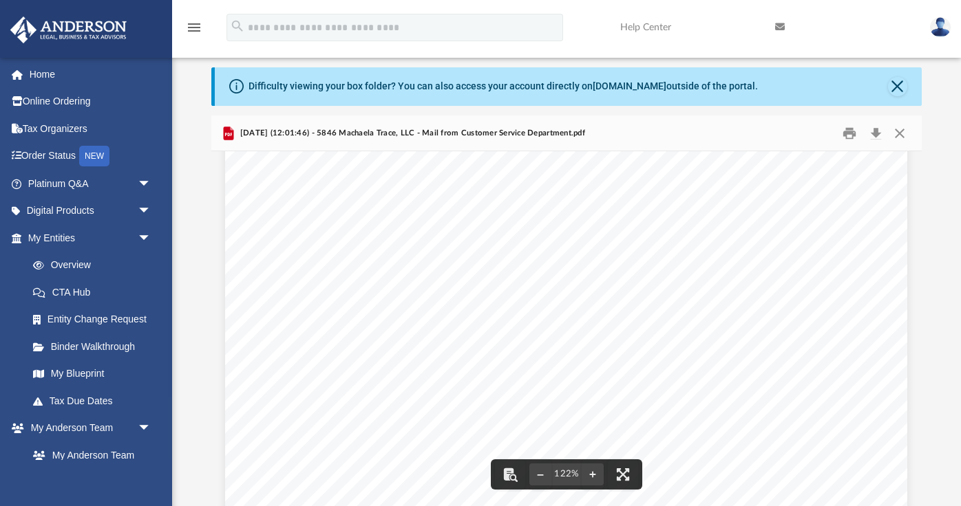
scroll to position [536, 0]
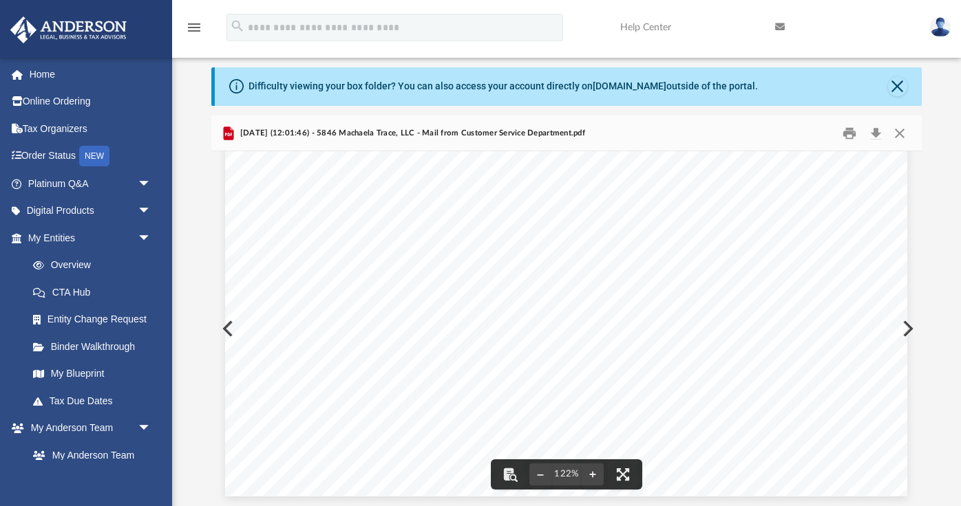
click at [906, 332] on div "Page 1" at bounding box center [566, 61] width 682 height 871
click at [910, 327] on button "Preview" at bounding box center [906, 329] width 30 height 39
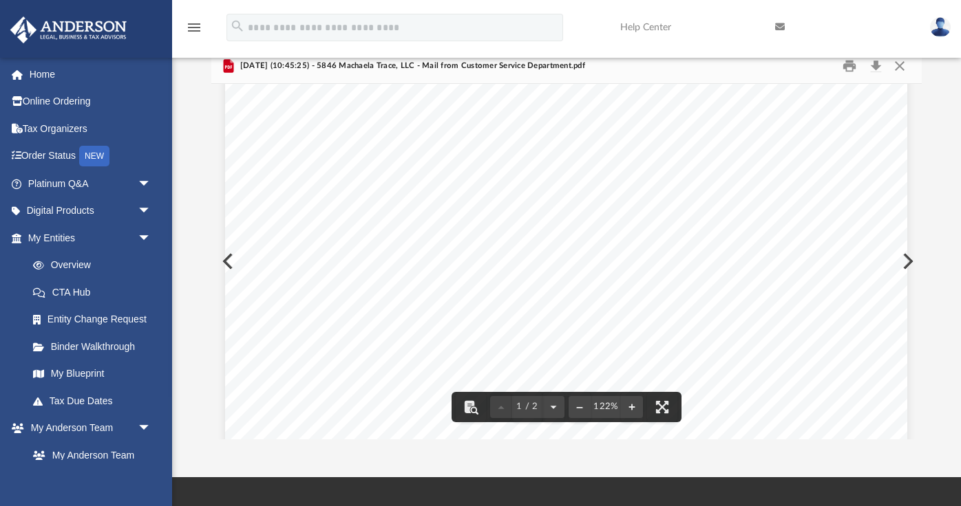
scroll to position [259, 0]
click at [907, 263] on button "Preview" at bounding box center [906, 261] width 30 height 39
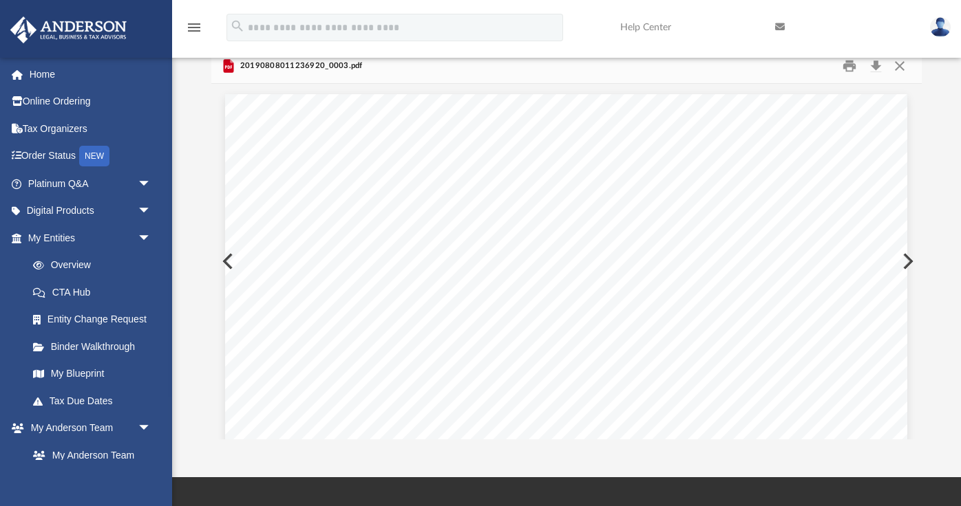
click at [907, 264] on button "Preview" at bounding box center [906, 261] width 30 height 39
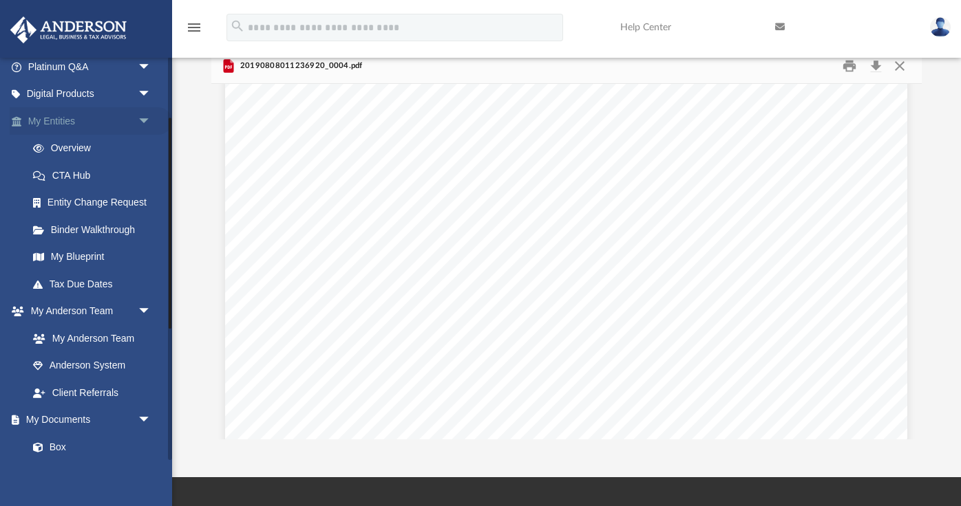
scroll to position [116, 0]
click at [138, 411] on span "arrow_drop_down" at bounding box center [152, 422] width 28 height 28
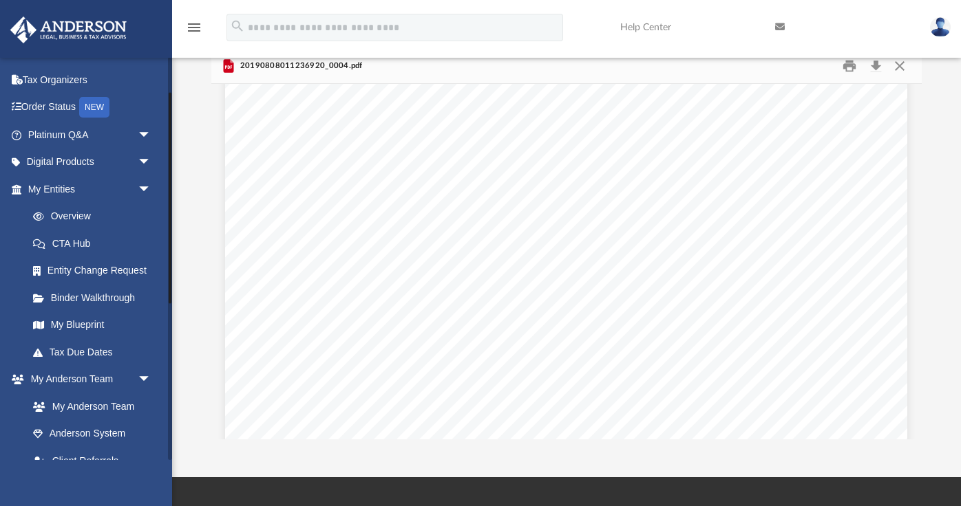
scroll to position [47, 0]
click at [144, 188] on span "arrow_drop_down" at bounding box center [152, 191] width 28 height 28
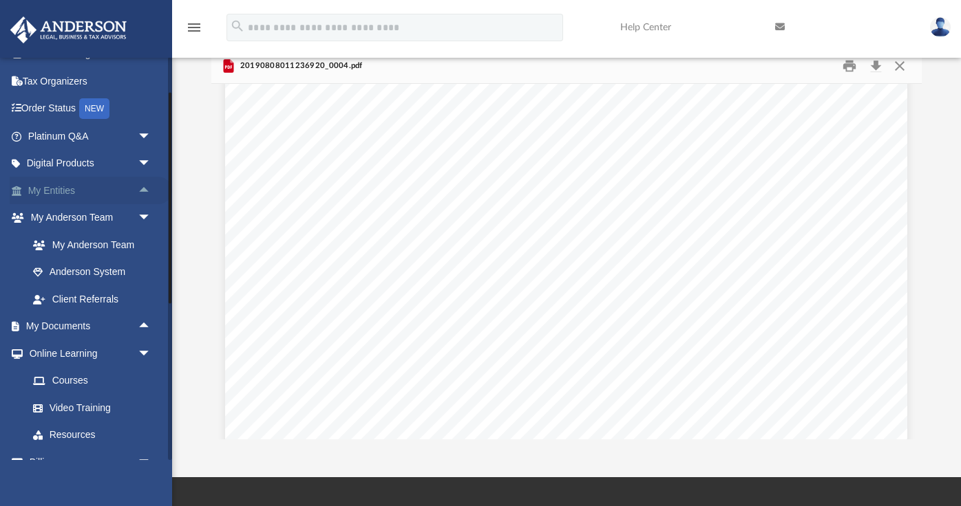
click at [144, 188] on span "arrow_drop_up" at bounding box center [152, 191] width 28 height 28
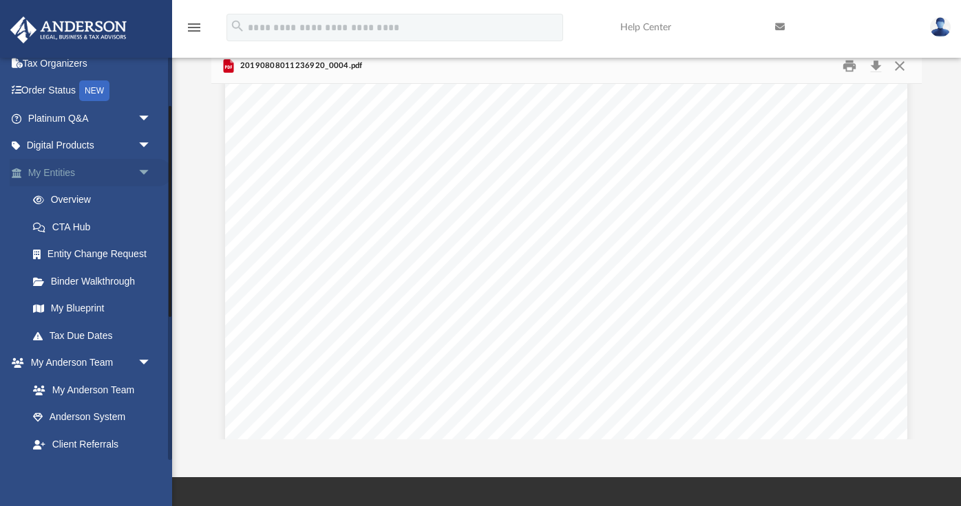
scroll to position [71, 0]
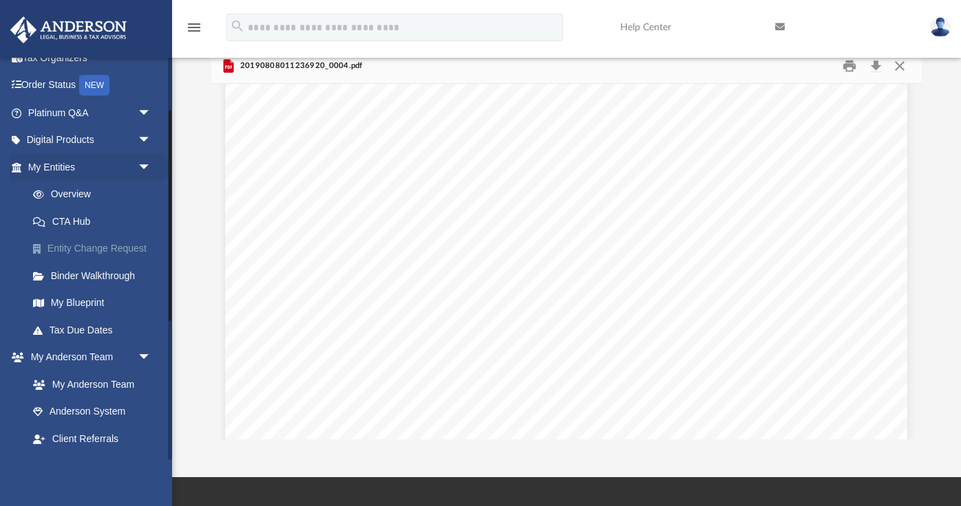
click at [83, 237] on link "Entity Change Request" at bounding box center [95, 249] width 153 height 28
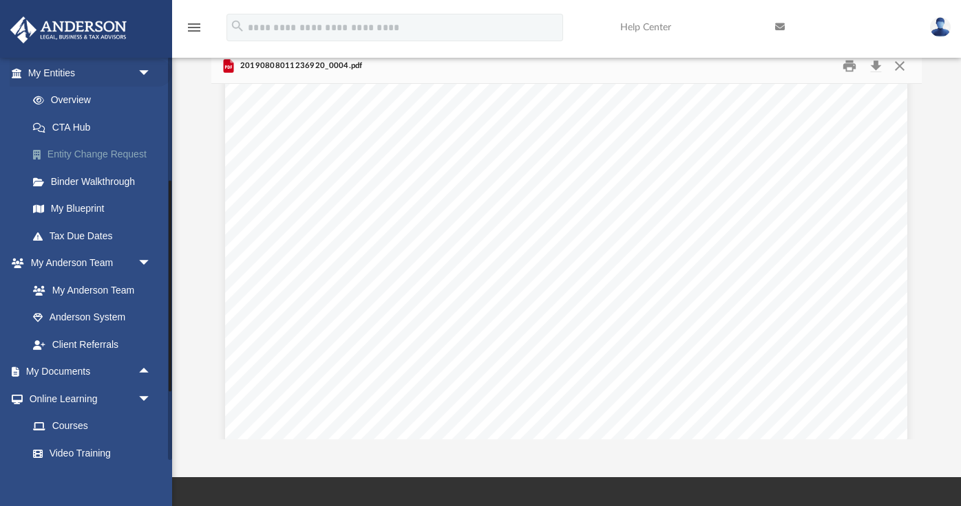
scroll to position [257, 0]
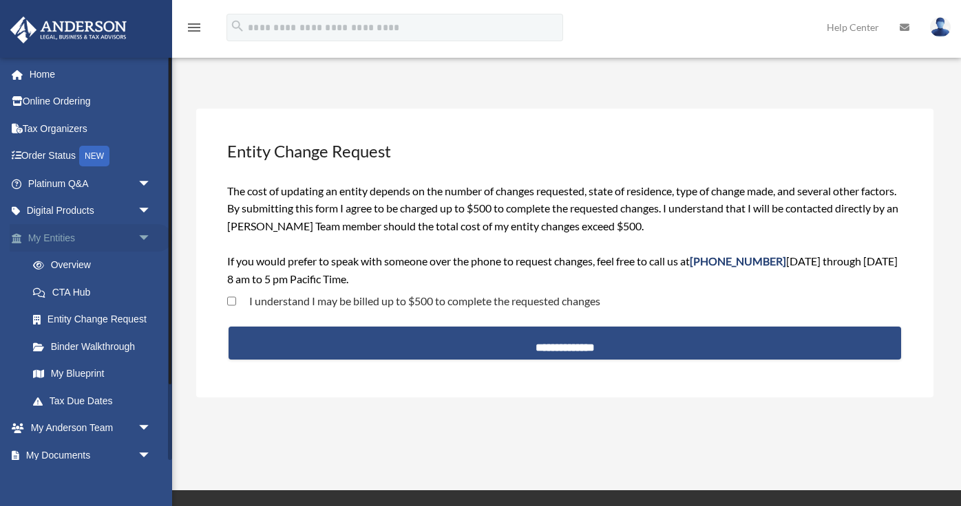
click at [142, 237] on span "arrow_drop_down" at bounding box center [152, 238] width 28 height 28
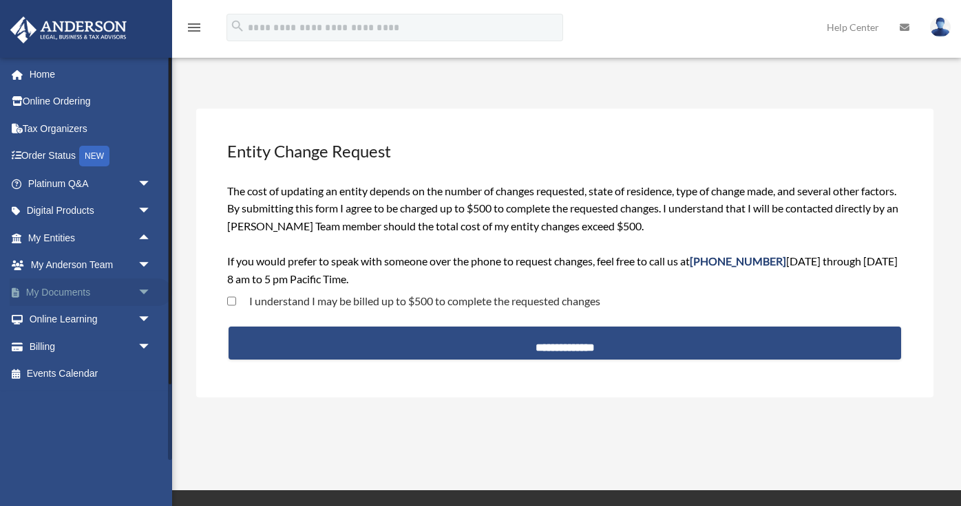
click at [140, 291] on span "arrow_drop_down" at bounding box center [152, 293] width 28 height 28
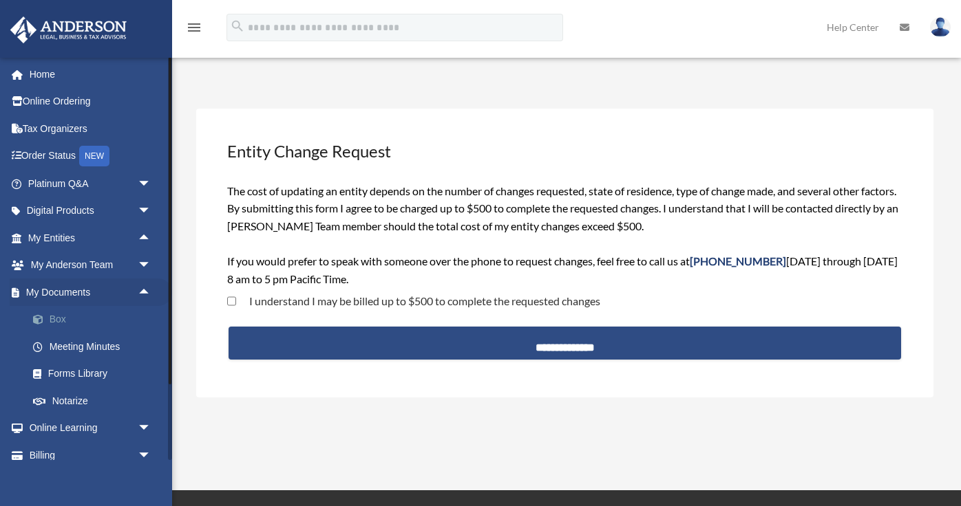
click at [69, 320] on link "Box" at bounding box center [95, 320] width 153 height 28
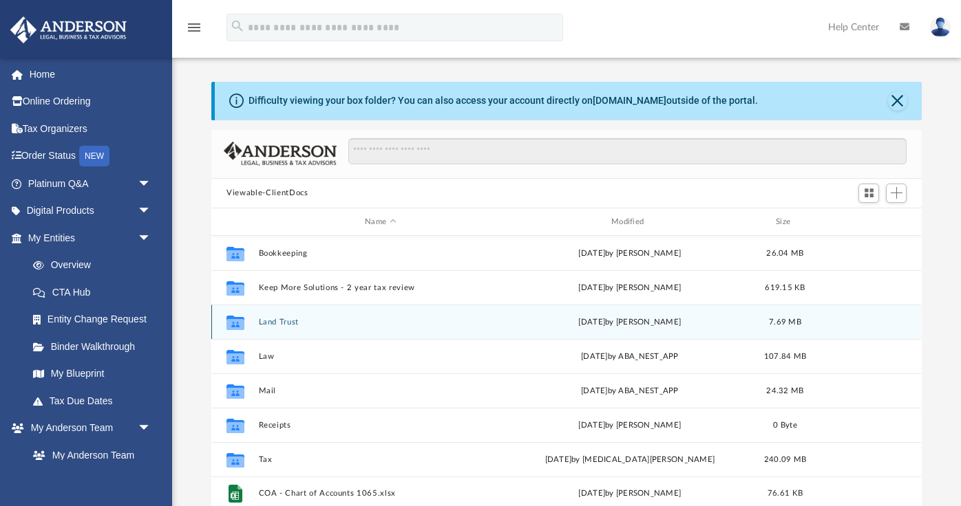
scroll to position [312, 709]
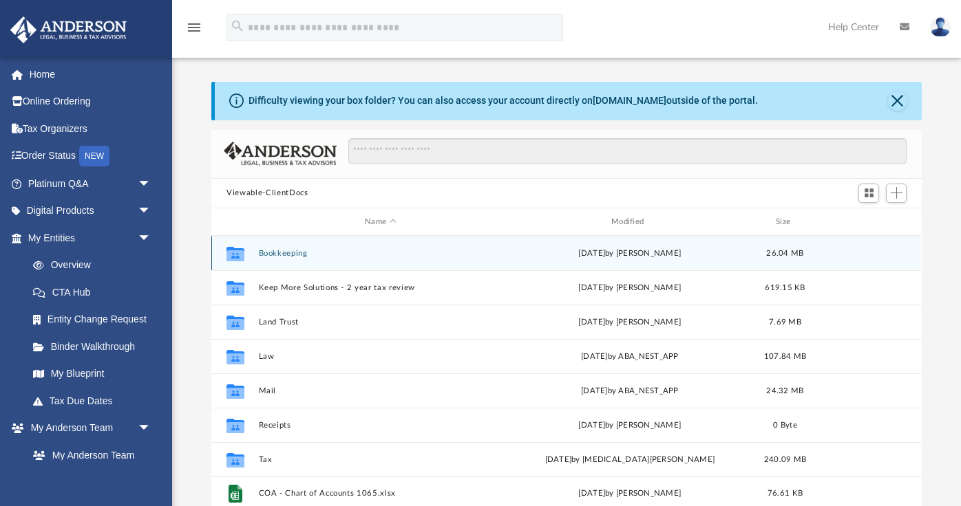
click at [301, 252] on button "Bookkeeping" at bounding box center [381, 253] width 244 height 9
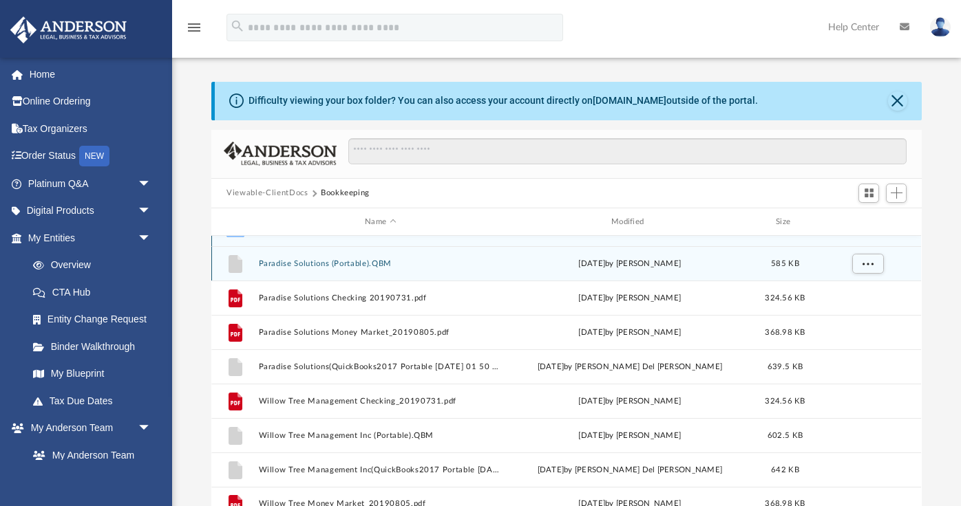
scroll to position [0, 0]
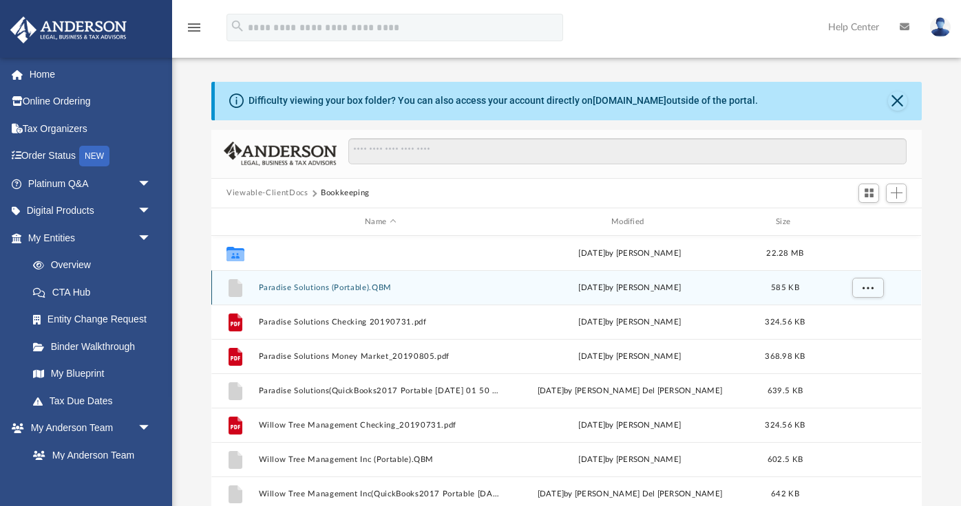
click at [296, 253] on button "Paradise Solutions LLC" at bounding box center [381, 253] width 244 height 9
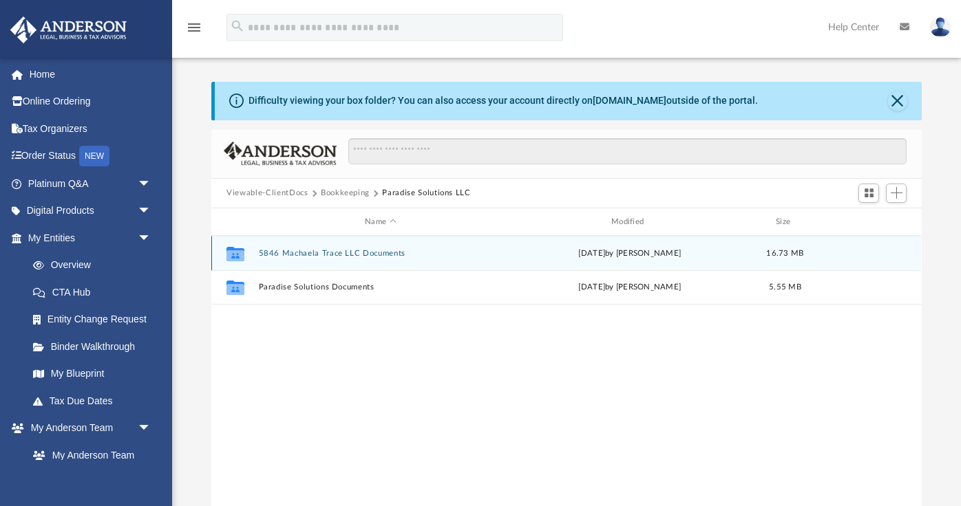
click at [296, 251] on button "5846 Machaela Trace LLC Documents" at bounding box center [381, 253] width 244 height 9
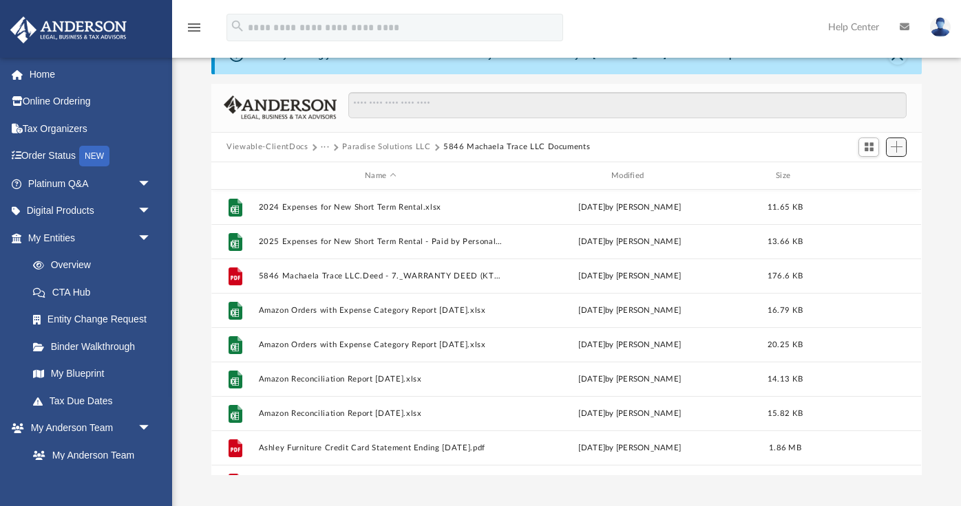
click at [897, 146] on span "Add" at bounding box center [896, 147] width 12 height 12
click at [876, 175] on li "Upload" at bounding box center [877, 174] width 44 height 14
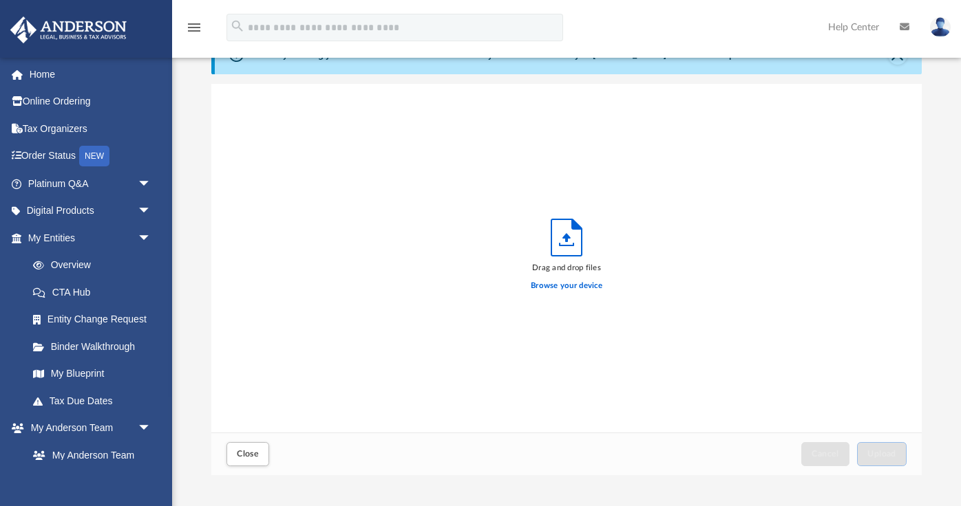
scroll to position [349, 709]
click at [575, 289] on label "Browse your device" at bounding box center [567, 286] width 72 height 12
click at [0, 0] on input "Browse your device" at bounding box center [0, 0] width 0 height 0
